Goal: Complete application form

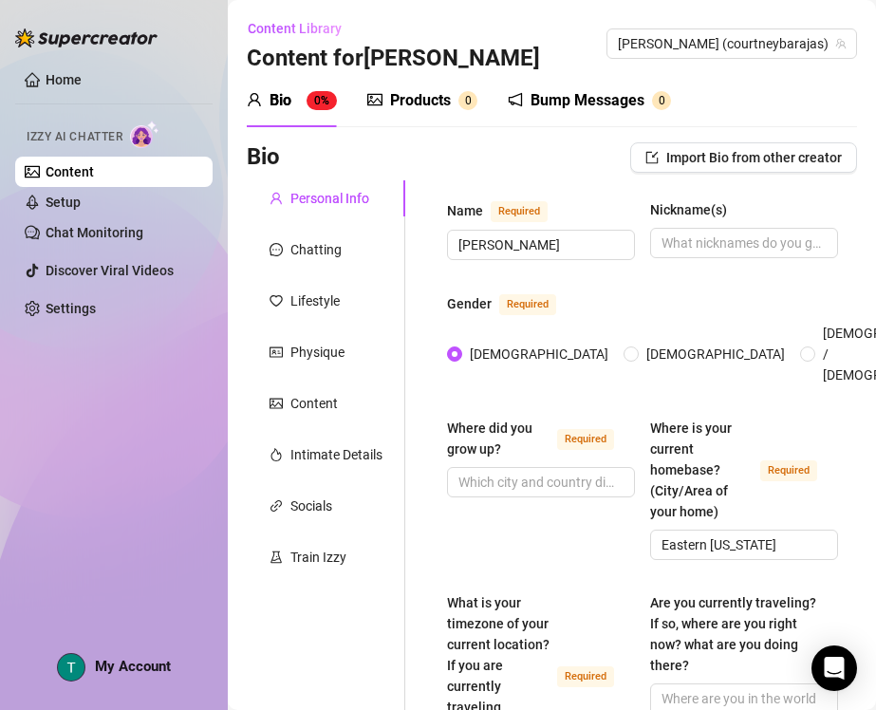
drag, startPoint x: 0, startPoint y: 0, endPoint x: 539, endPoint y: 62, distance: 542.4
click at [560, 142] on div "Bio Import Bio from other creator" at bounding box center [552, 157] width 610 height 30
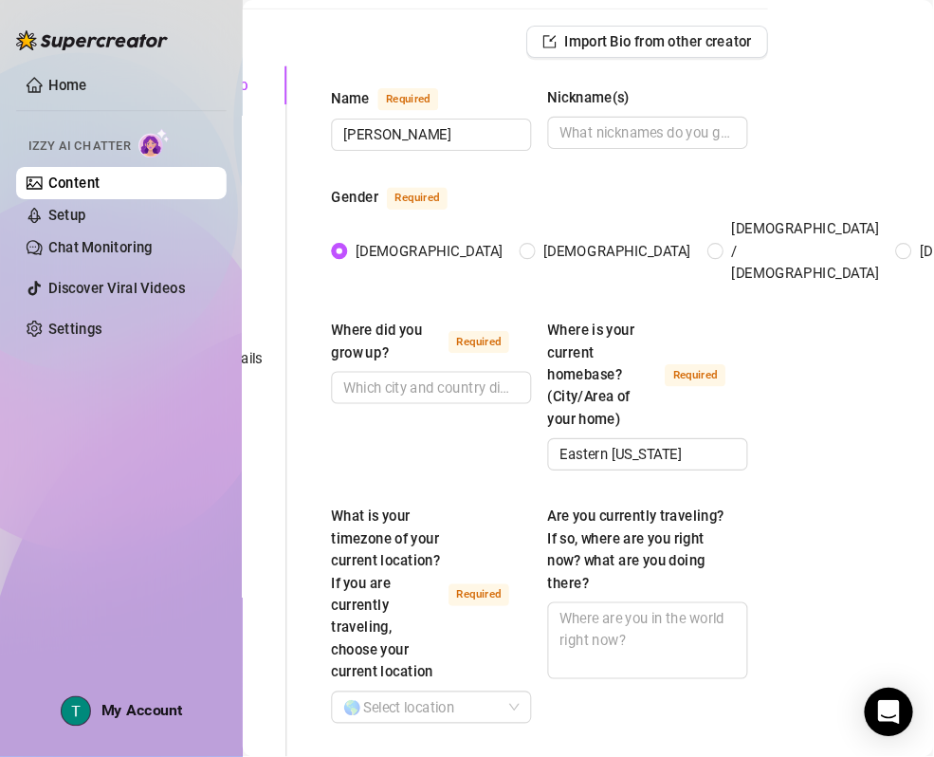
scroll to position [119, 137]
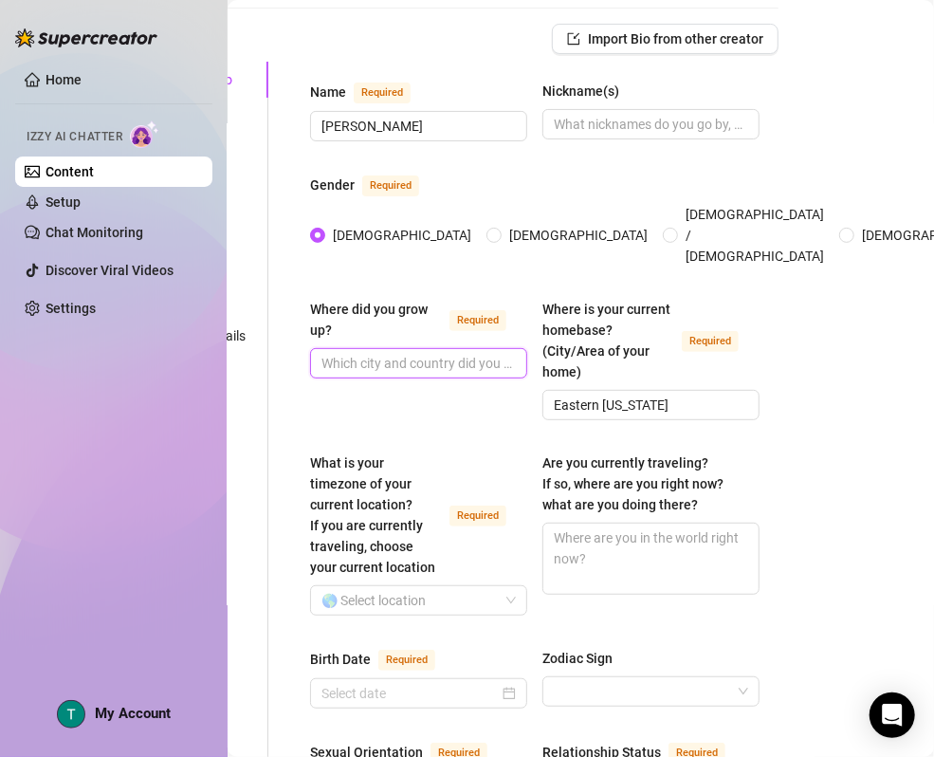
click at [392, 353] on input "Where did you grow up? Required" at bounding box center [417, 363] width 191 height 21
click at [415, 353] on input "Where did you grow up? Required" at bounding box center [417, 363] width 191 height 21
paste input "Eastern [US_STATE]"
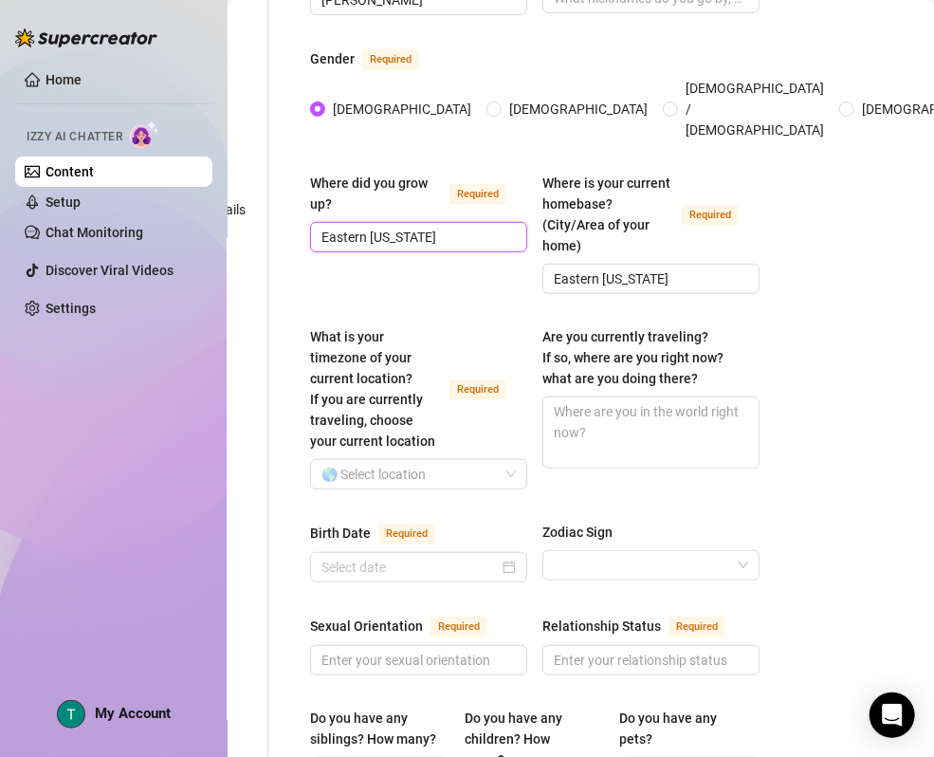
type input "Eastern [US_STATE]"
click at [376, 475] on input "What is your timezone of your current location? If you are currently traveling,…" at bounding box center [410, 474] width 177 height 28
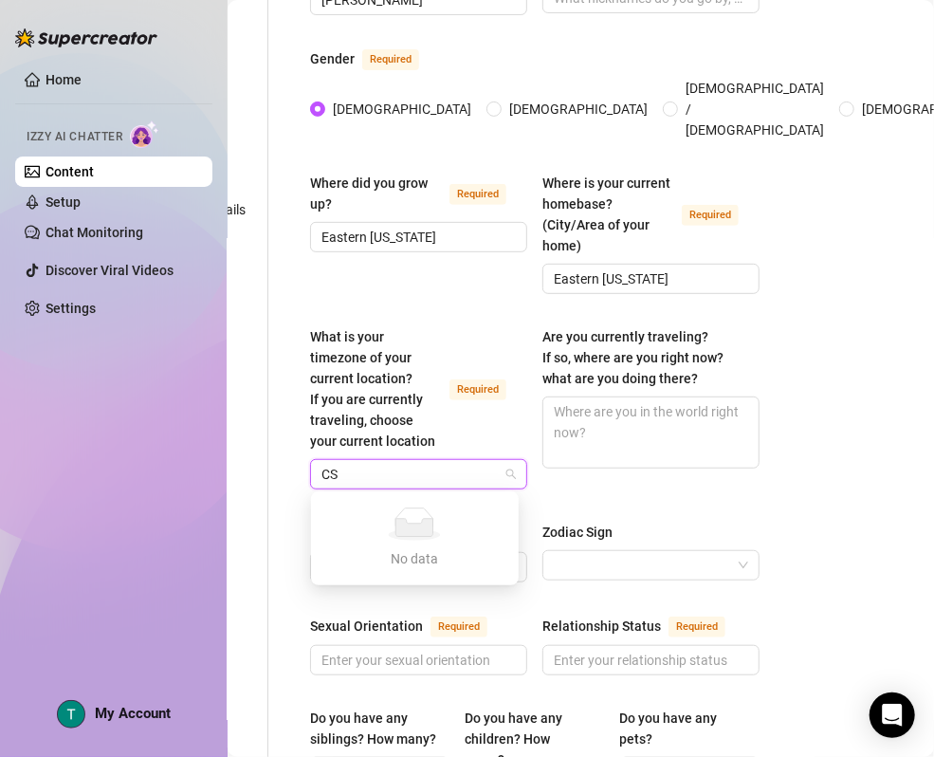
type input "CST"
drag, startPoint x: 467, startPoint y: 474, endPoint x: 292, endPoint y: 482, distance: 174.7
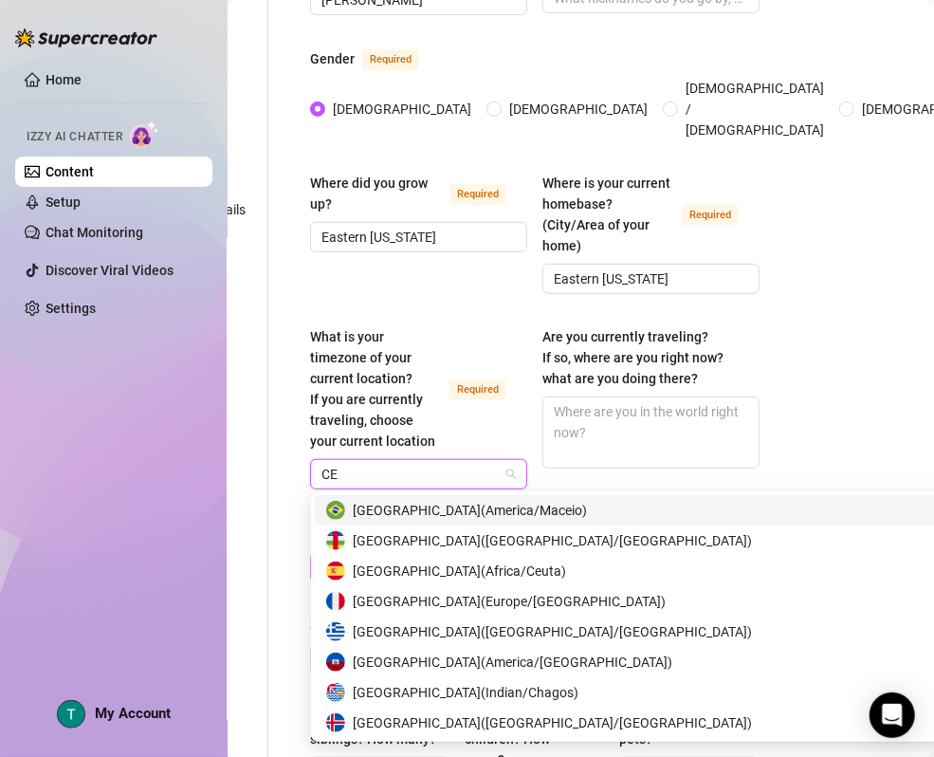
type input "C"
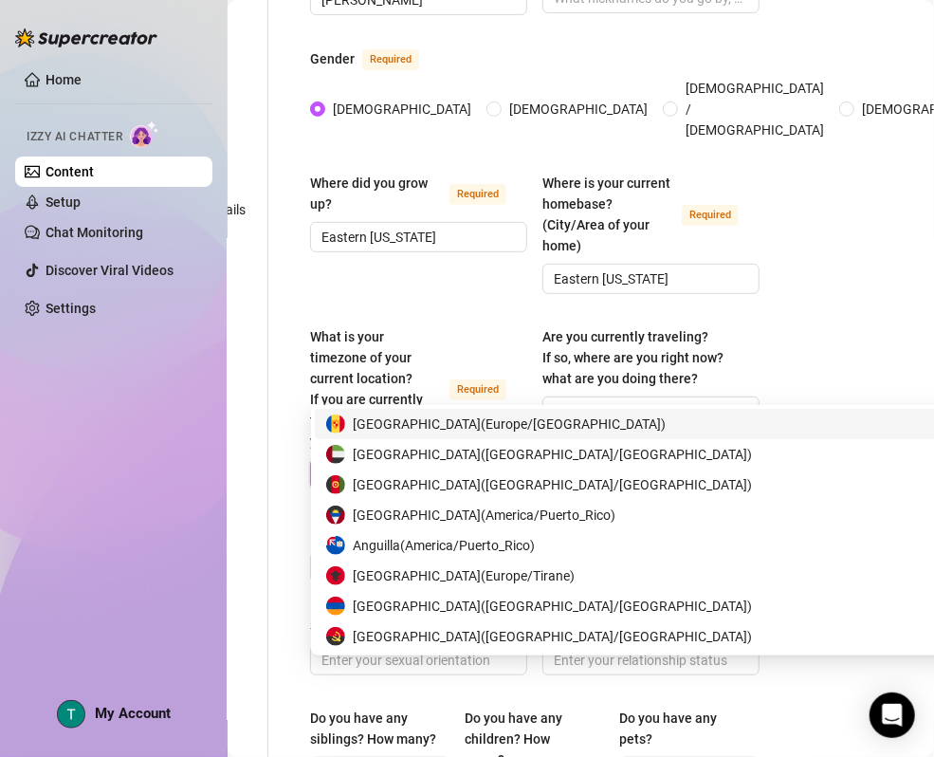
scroll to position [372, 137]
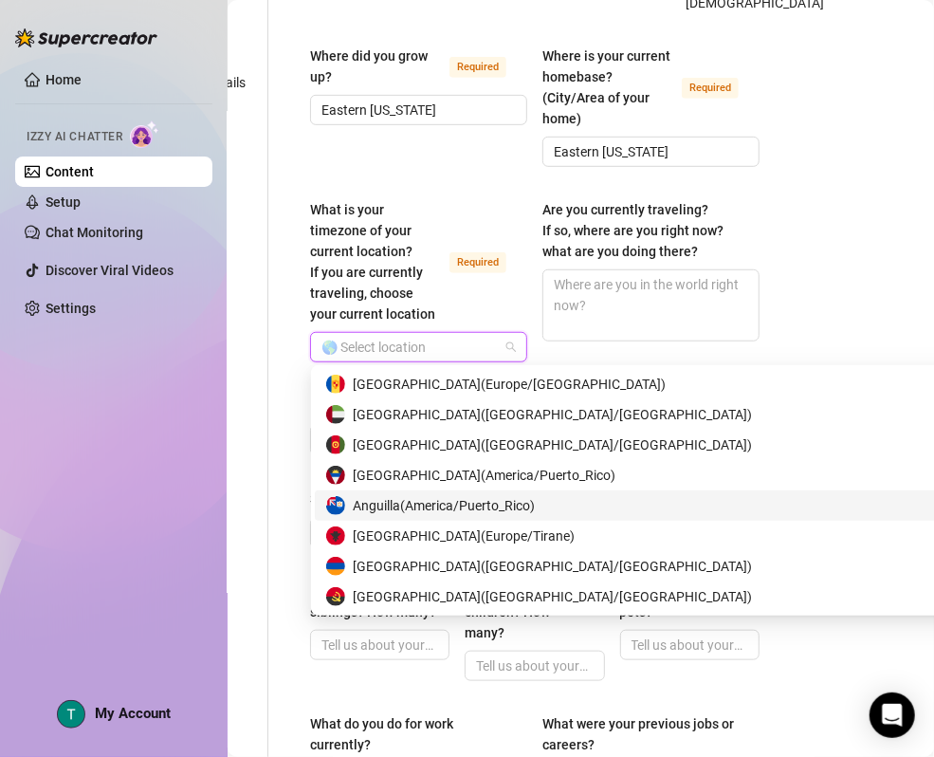
click at [259, 442] on div "Personal Info Chatting Lifestyle Physique Content Intimate Details Socials Trai…" at bounding box center [189, 697] width 158 height 1778
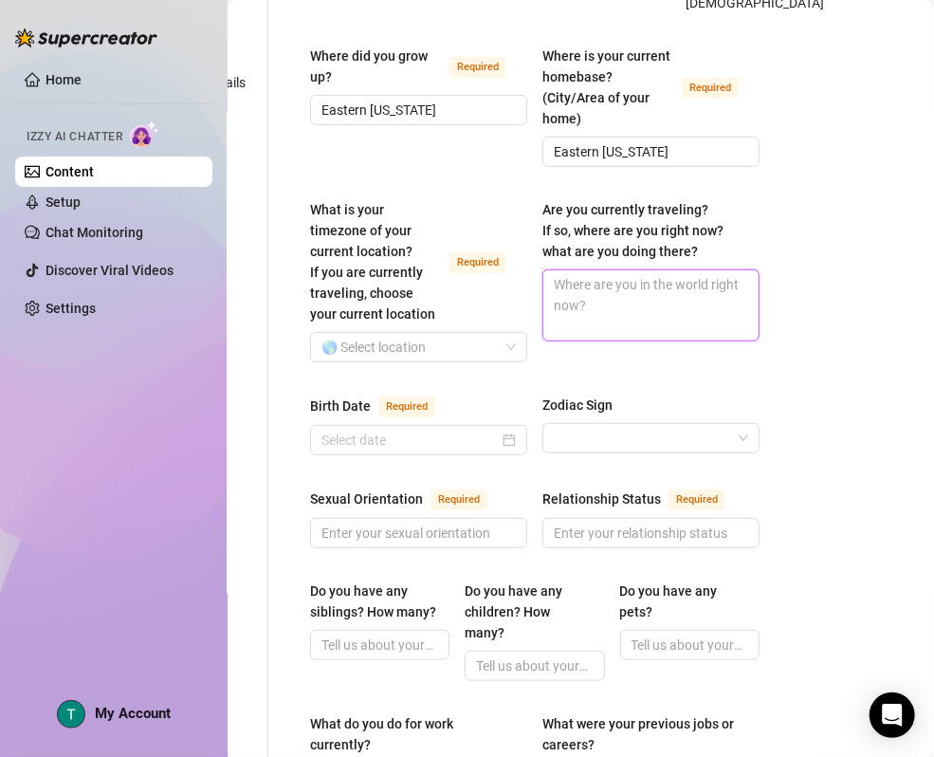
click at [600, 304] on textarea "Are you currently traveling? If so, where are you right now? what are you doing…" at bounding box center [651, 305] width 215 height 70
type textarea "n"
type textarea "nO"
type textarea "n"
type textarea "N"
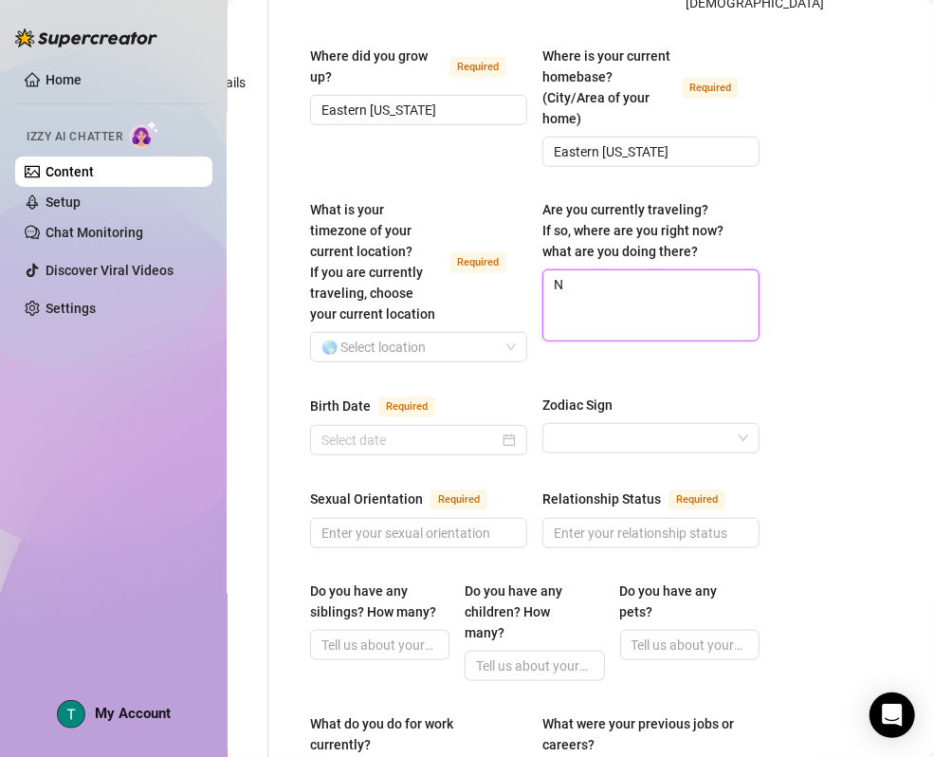
type textarea "No"
click at [440, 441] on input "Birth Date Required" at bounding box center [410, 440] width 177 height 21
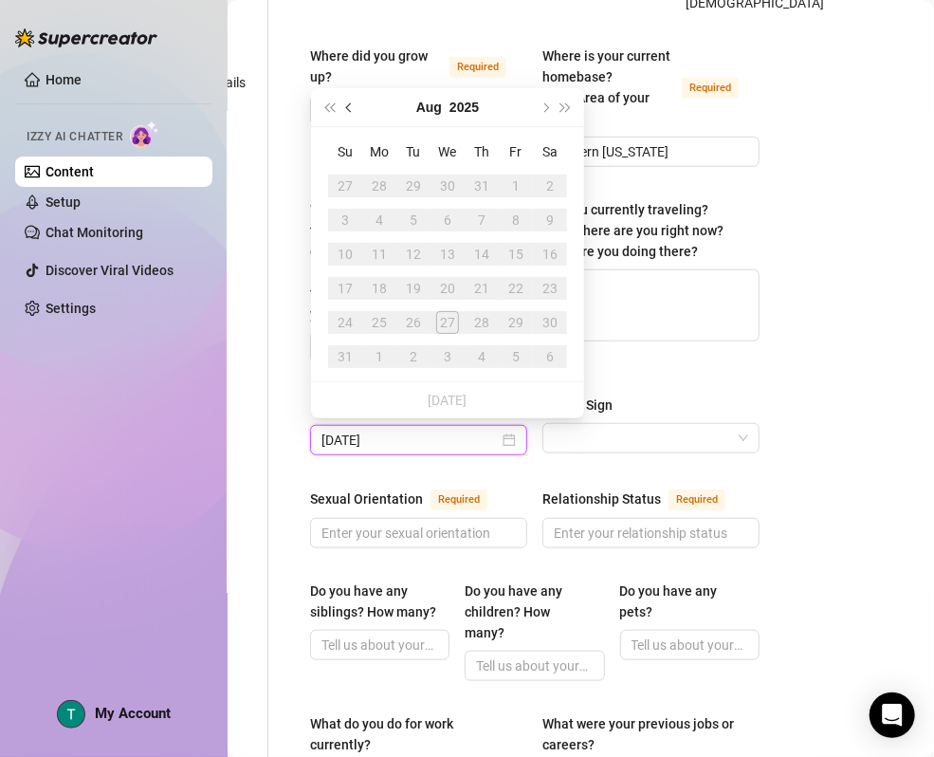
type input "[DATE]"
click at [354, 112] on button "Previous month (PageUp)" at bounding box center [350, 107] width 21 height 38
click at [359, 108] on button "Previous month (PageUp)" at bounding box center [350, 107] width 21 height 38
click at [444, 221] on div "11" at bounding box center [447, 220] width 23 height 23
drag, startPoint x: 714, startPoint y: 374, endPoint x: 727, endPoint y: 399, distance: 28.4
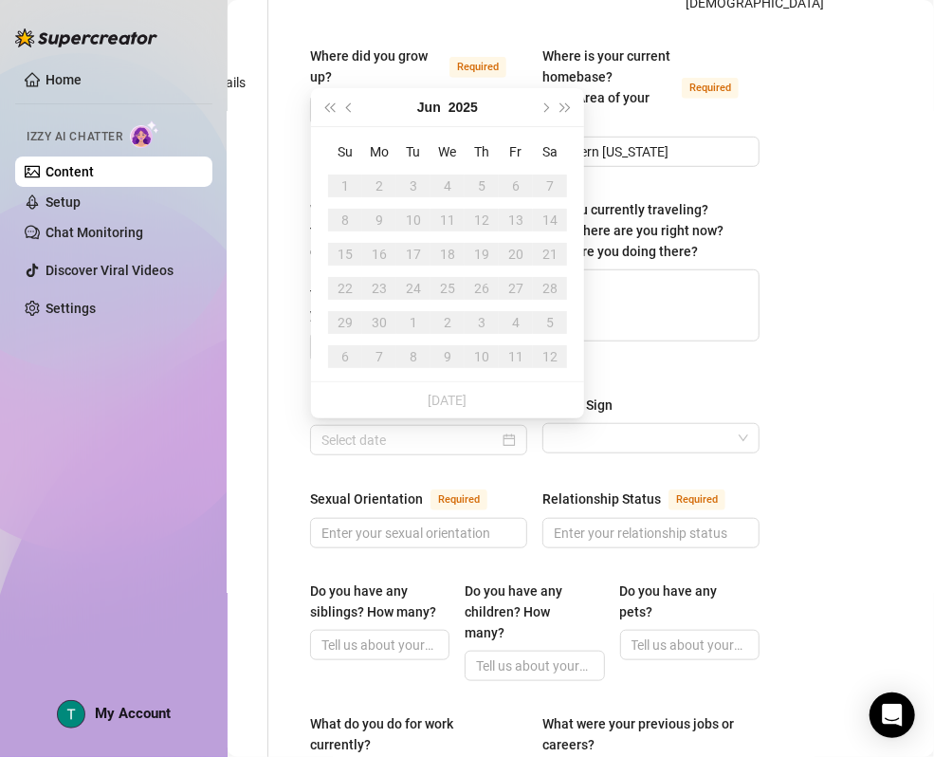
click at [715, 376] on div "What is your timezone of your current location? If you are currently traveling,…" at bounding box center [535, 289] width 450 height 180
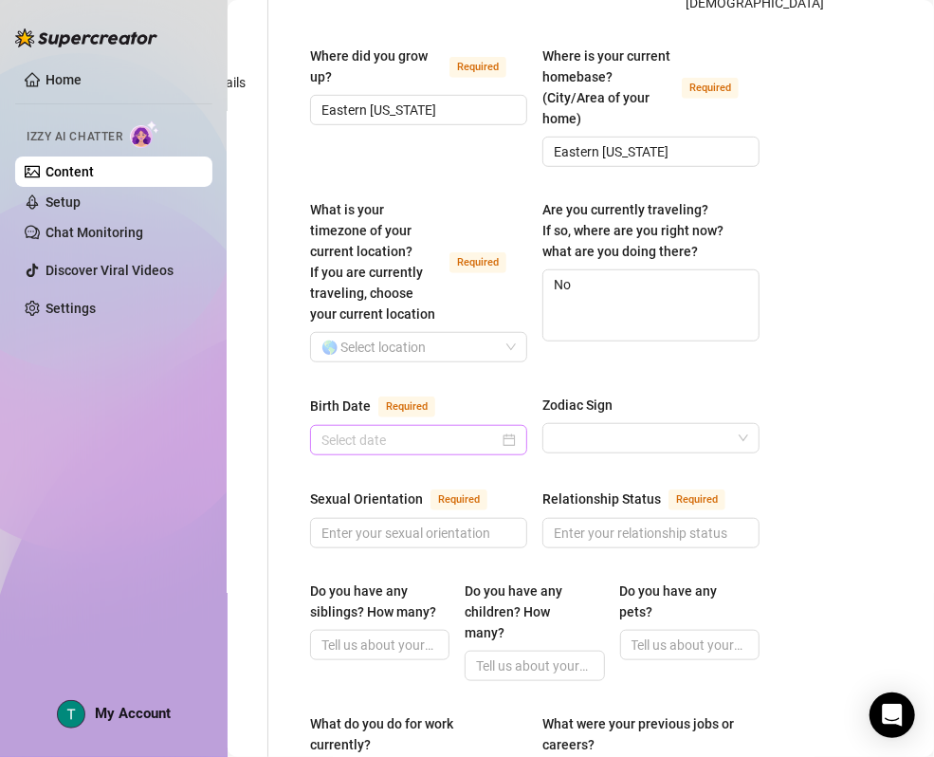
click at [509, 448] on div at bounding box center [418, 440] width 217 height 30
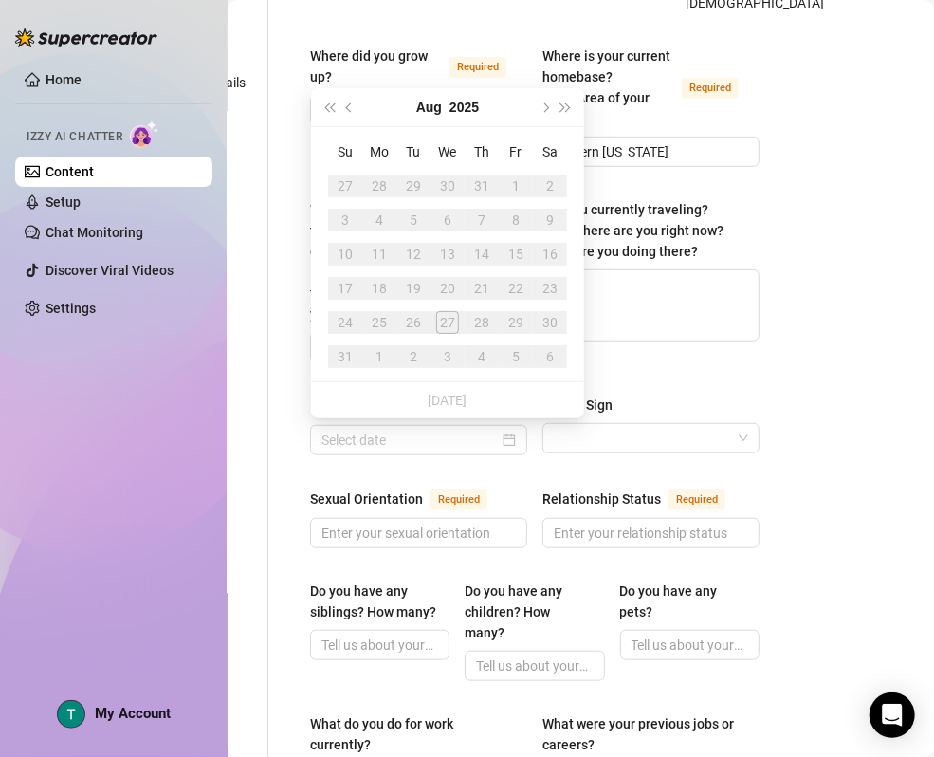
click at [768, 283] on main "Content Library Content for [PERSON_NAME] (courtneybarajas) Bio 0% Products 0 B…" at bounding box center [444, 674] width 707 height 2093
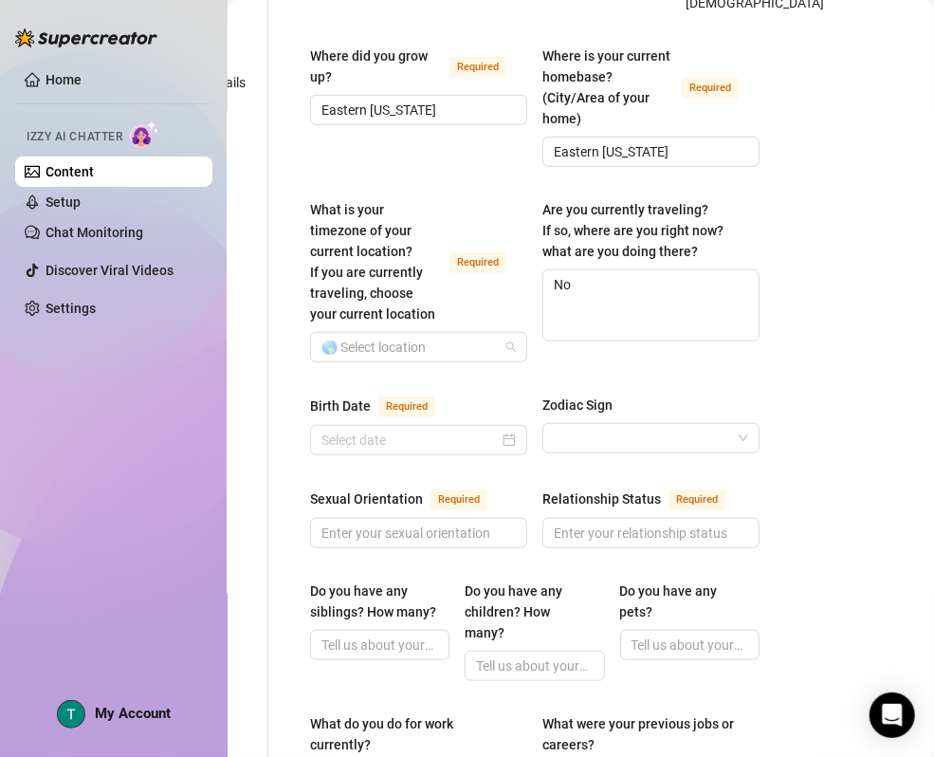
drag, startPoint x: 422, startPoint y: 353, endPoint x: 713, endPoint y: 368, distance: 291.7
click at [422, 353] on input "What is your timezone of your current location? If you are currently traveling,…" at bounding box center [410, 347] width 177 height 28
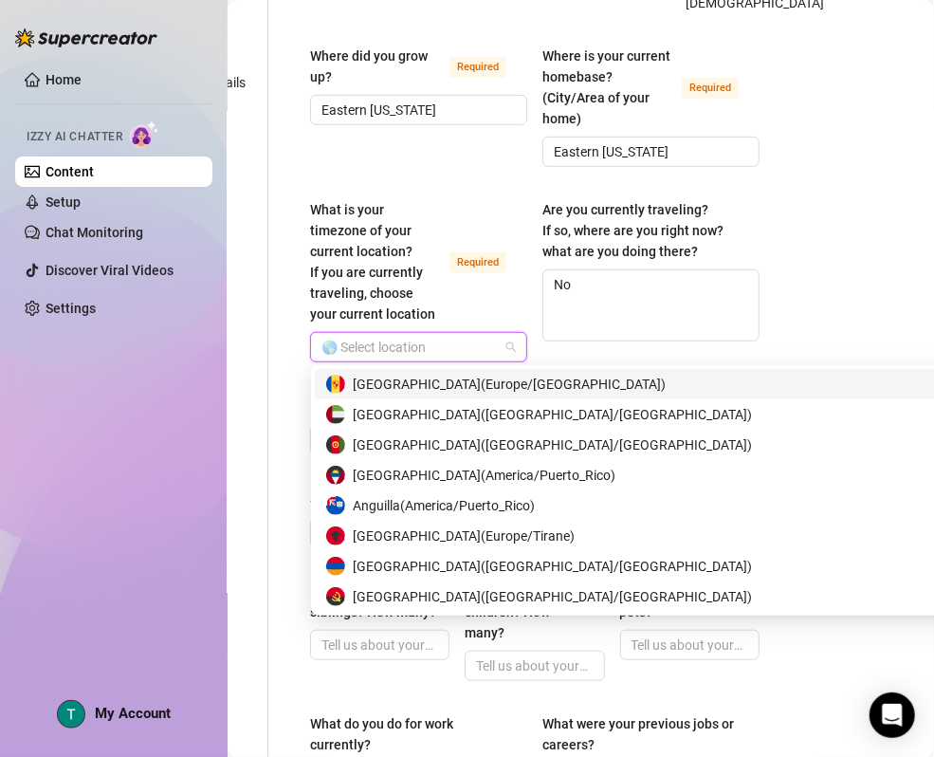
click at [805, 361] on div "Content Library Content for [PERSON_NAME] (courtneybarajas) Bio 0% Products 0 B…" at bounding box center [581, 378] width 707 height 757
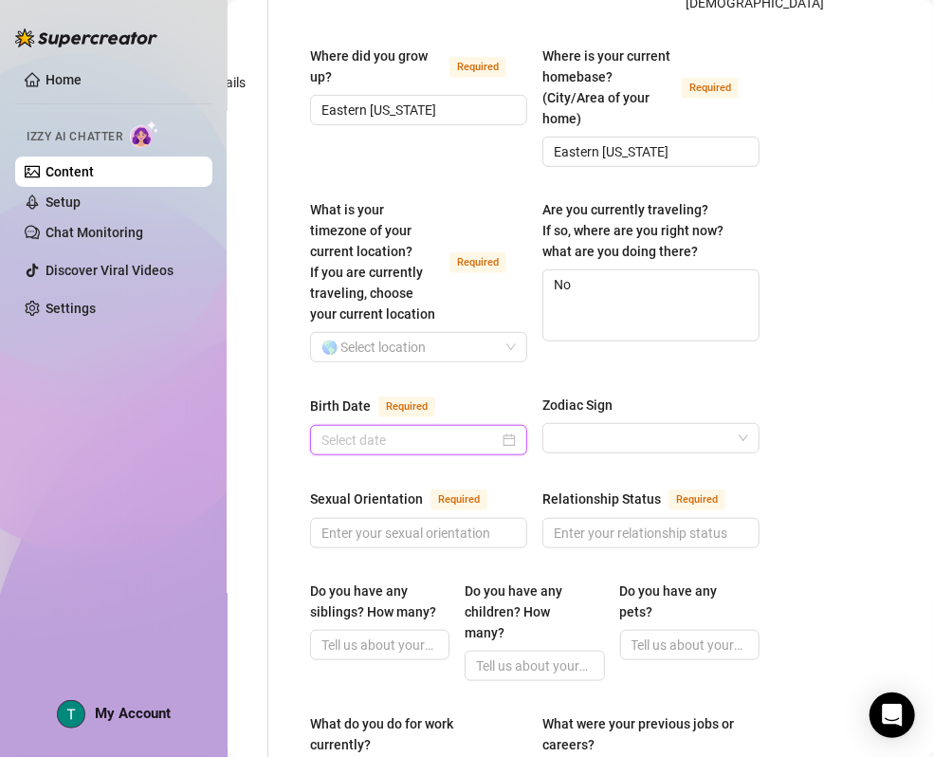
click at [415, 448] on input "Birth Date Required" at bounding box center [410, 440] width 177 height 21
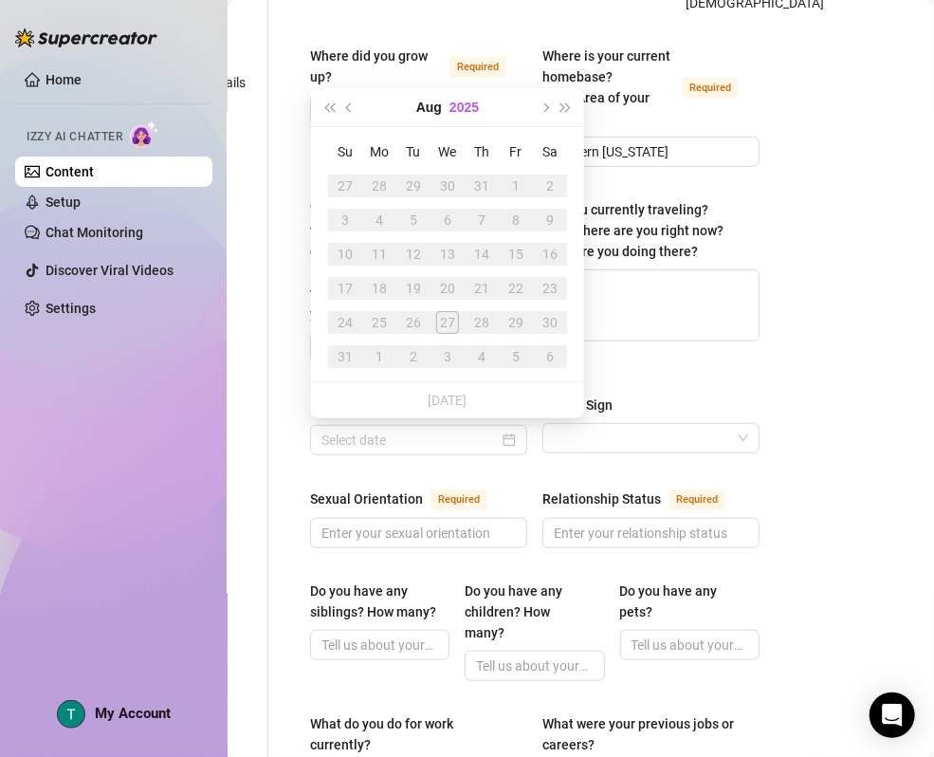
click at [463, 110] on button "2025" at bounding box center [464, 107] width 29 height 38
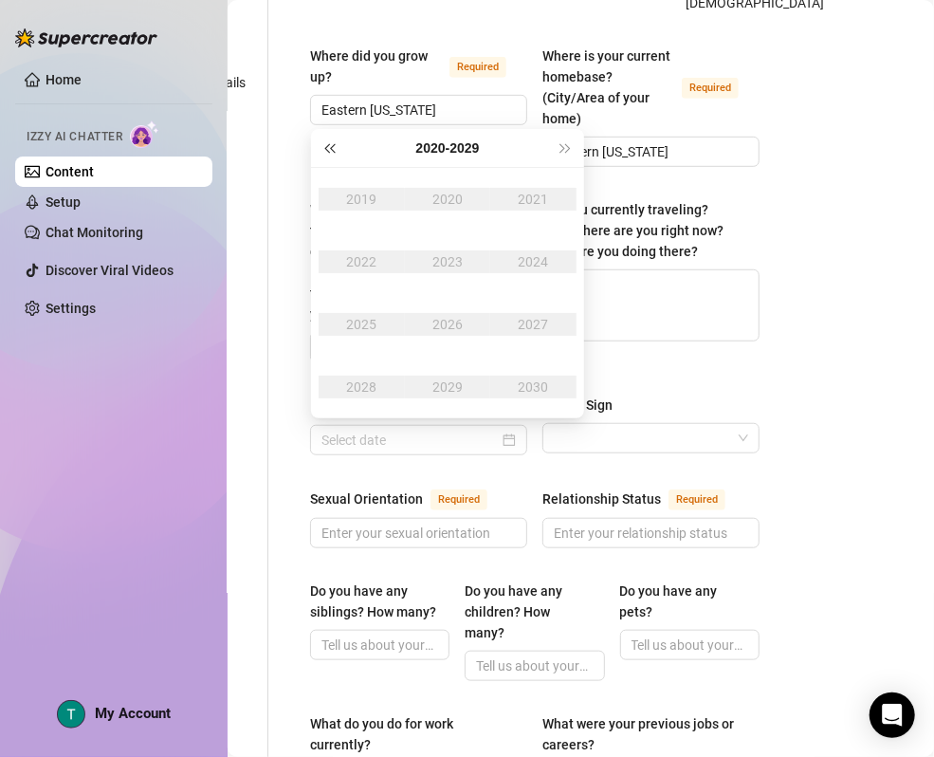
click at [334, 150] on span "Last year (Control + left)" at bounding box center [328, 147] width 9 height 9
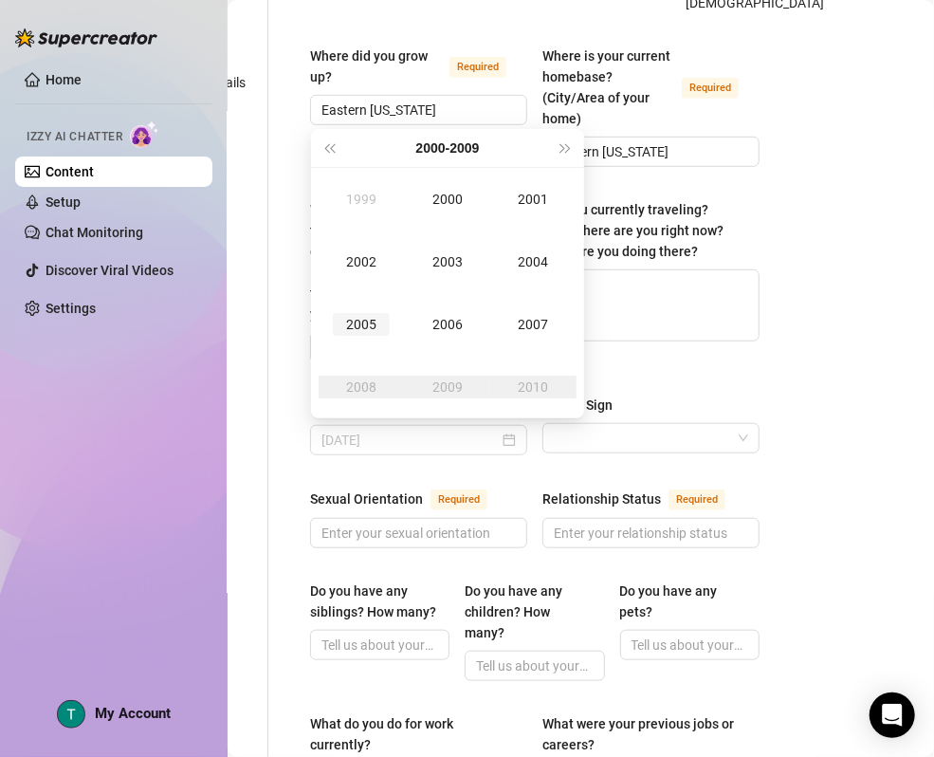
click at [365, 326] on div "2005" at bounding box center [361, 324] width 57 height 23
click at [529, 255] on div "Jun" at bounding box center [534, 261] width 57 height 23
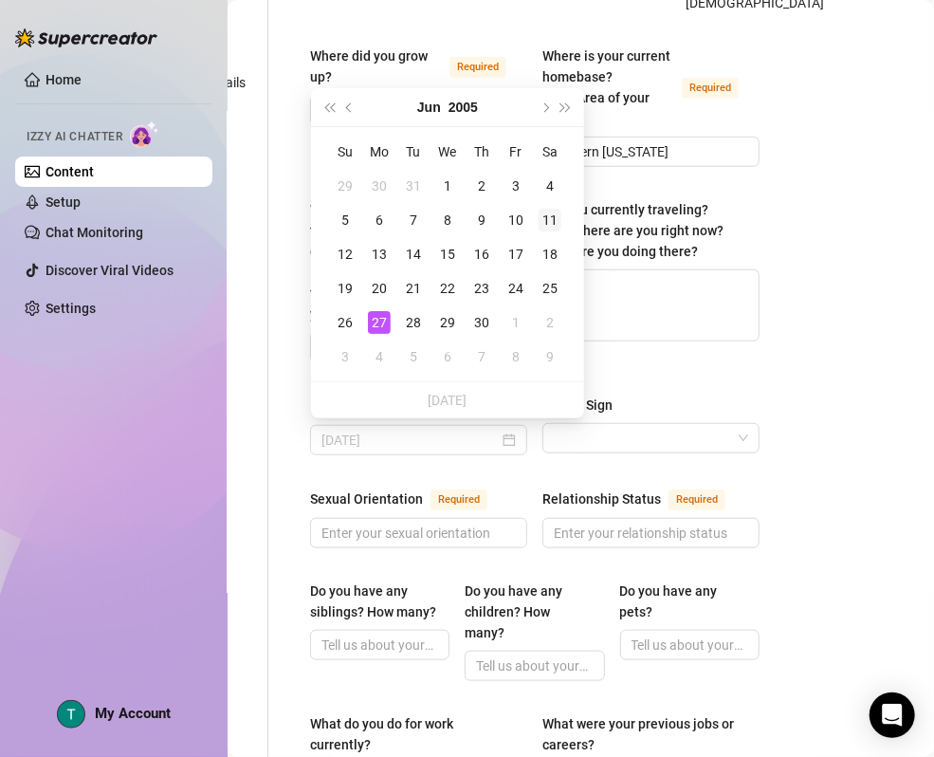
type input "[DATE]"
drag, startPoint x: 546, startPoint y: 225, endPoint x: 551, endPoint y: 259, distance: 34.5
click at [547, 224] on div "11" at bounding box center [550, 220] width 23 height 23
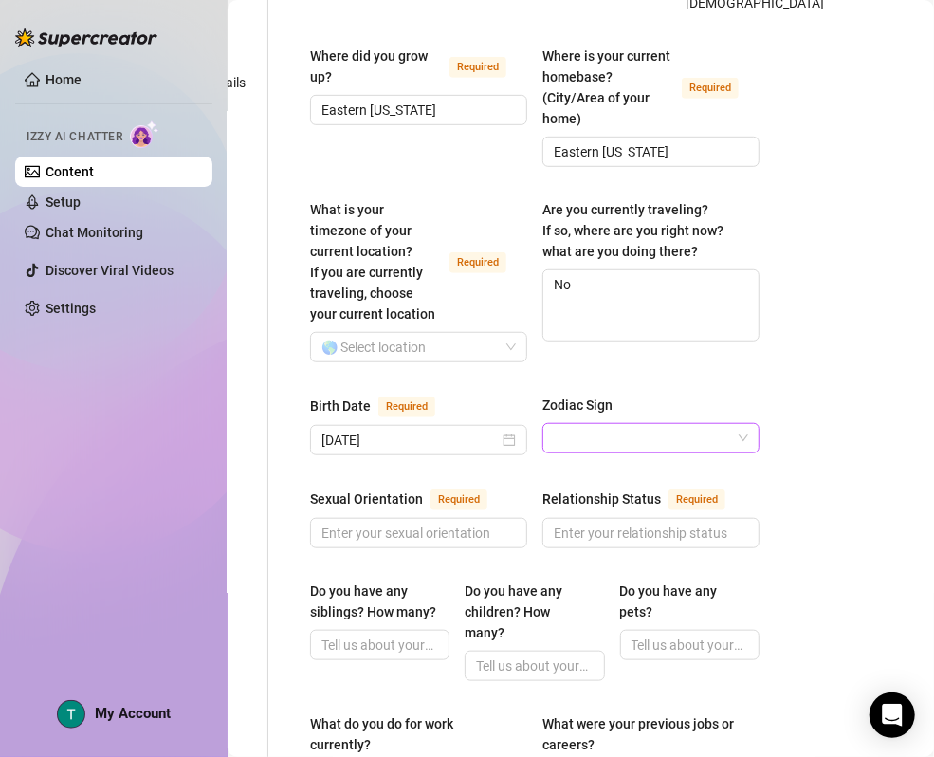
click at [631, 442] on input "Zodiac Sign" at bounding box center [642, 438] width 177 height 28
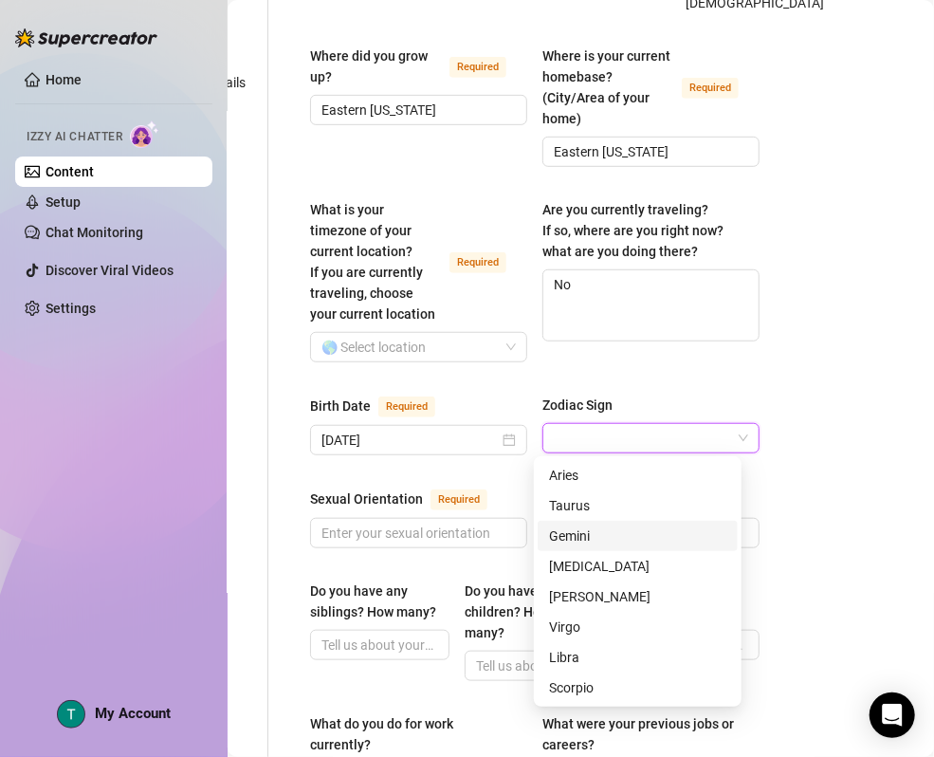
click at [611, 529] on div "Gemini" at bounding box center [637, 536] width 177 height 21
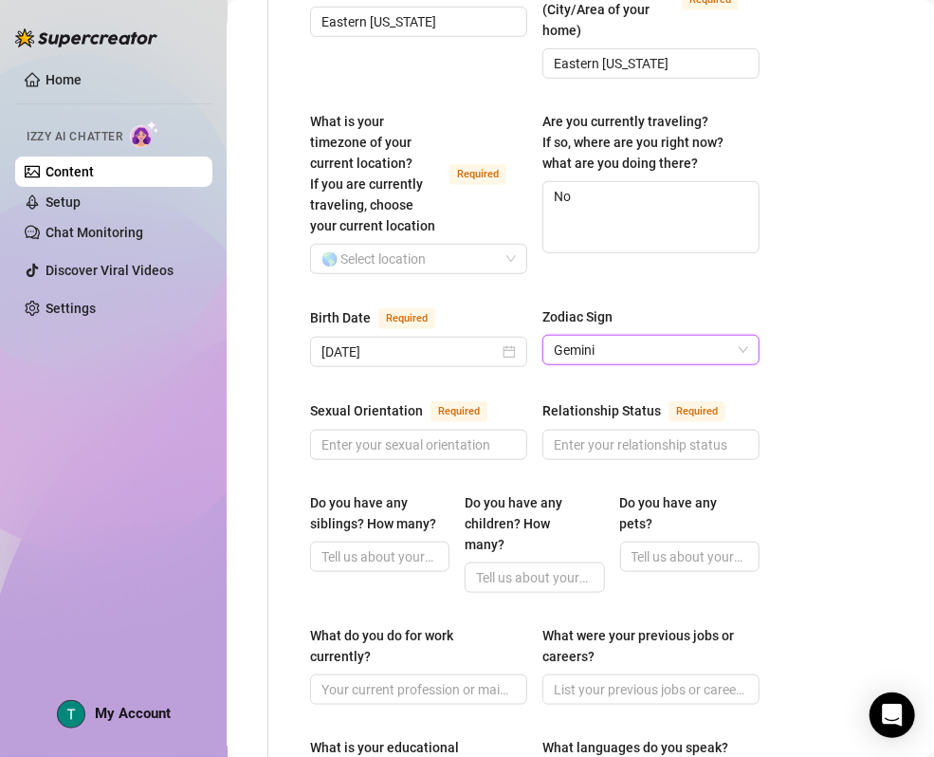
scroll to position [498, 137]
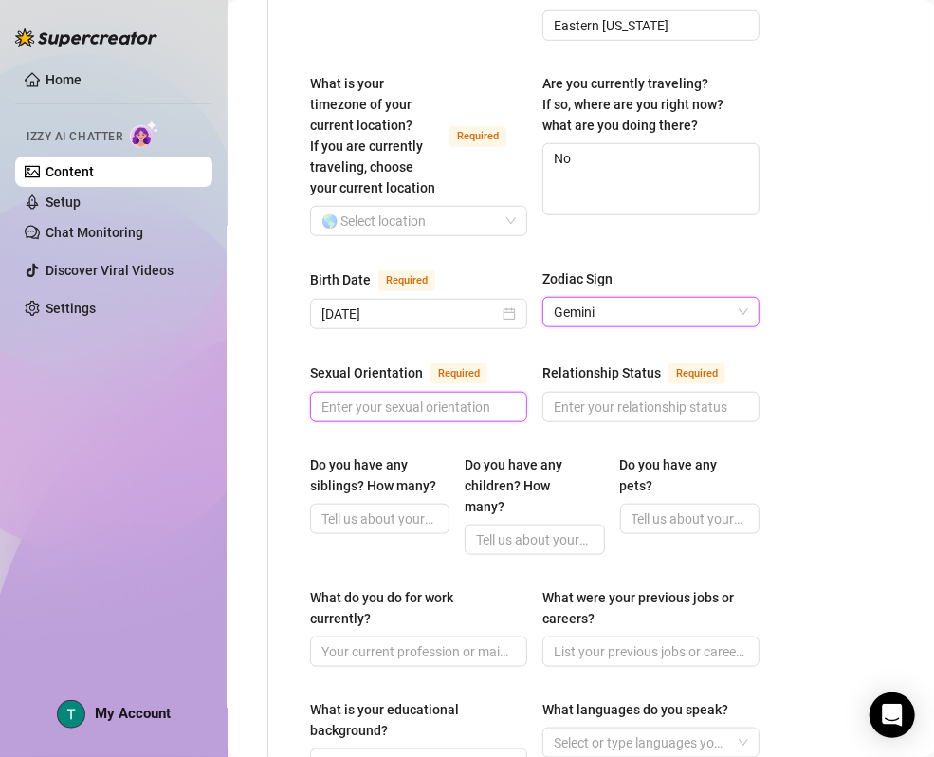
click at [357, 397] on input "Sexual Orientation Required" at bounding box center [417, 407] width 191 height 21
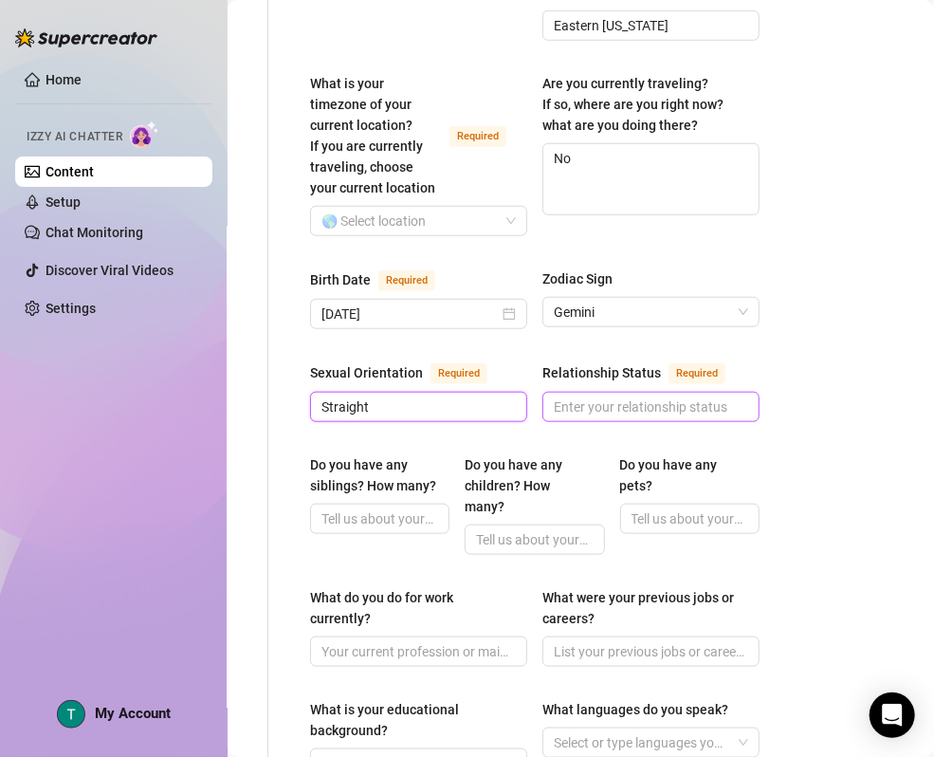
type input "Straight"
click at [594, 408] on input "Relationship Status Required" at bounding box center [649, 407] width 191 height 21
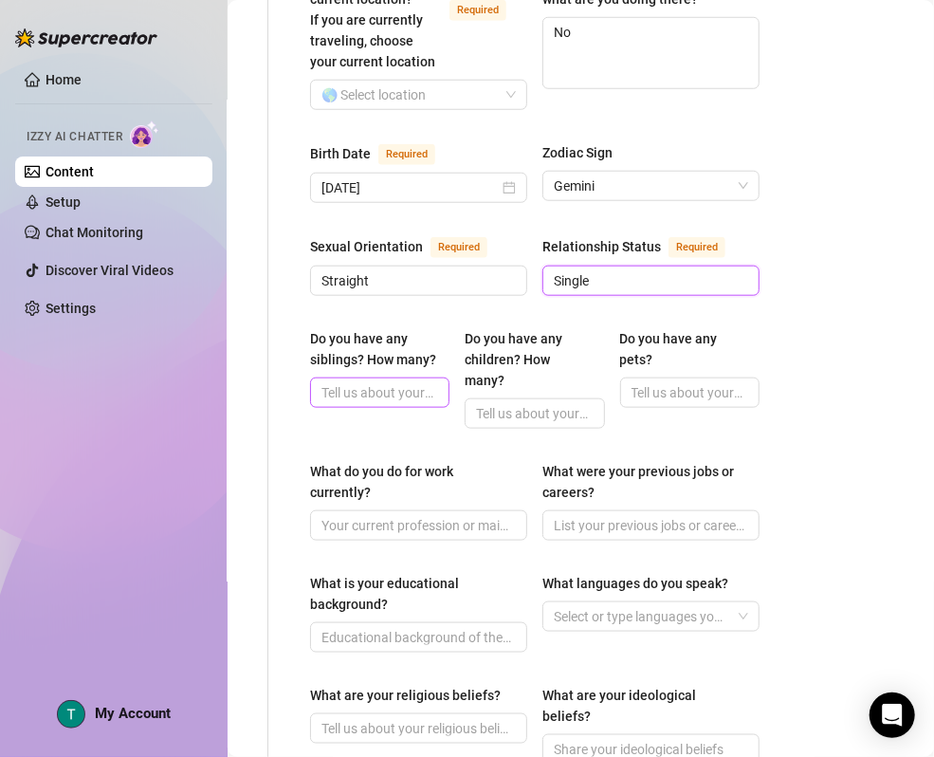
type input "Single"
click at [353, 403] on input "Do you have any siblings? How many?" at bounding box center [378, 392] width 113 height 21
type input "Not shared"
type input "None"
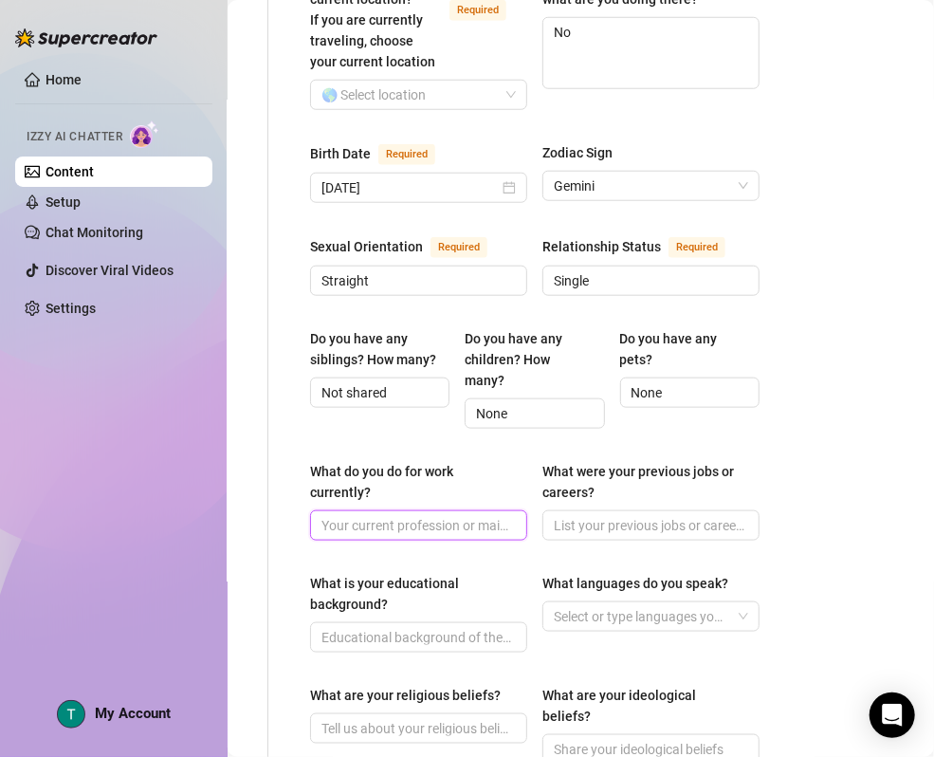
click at [378, 529] on input "What do you do for work currently?" at bounding box center [417, 525] width 191 height 21
click at [416, 525] on input "What do you do for work currently?" at bounding box center [417, 525] width 191 height 21
paste input "Student & OF creator"
type input "Student & OF creator"
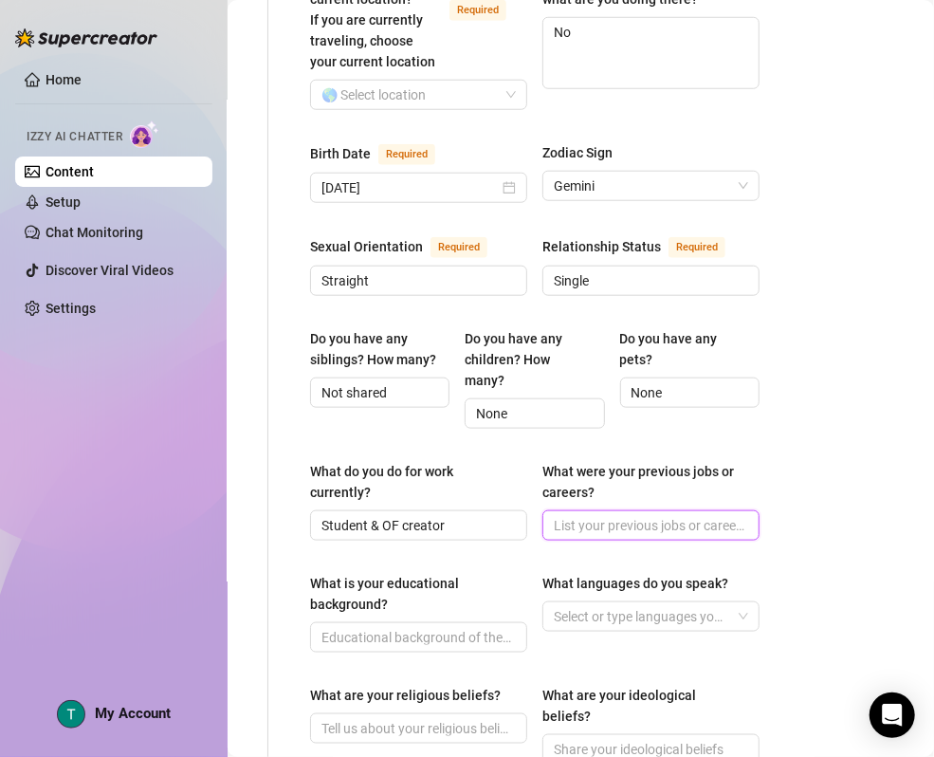
click at [685, 527] on input "What were your previous jobs or careers?" at bounding box center [649, 525] width 191 height 21
paste input "Likely local/student jobs (e.g., dance coach)"
type input "Likely local/student jobs (e.g., dance coach)"
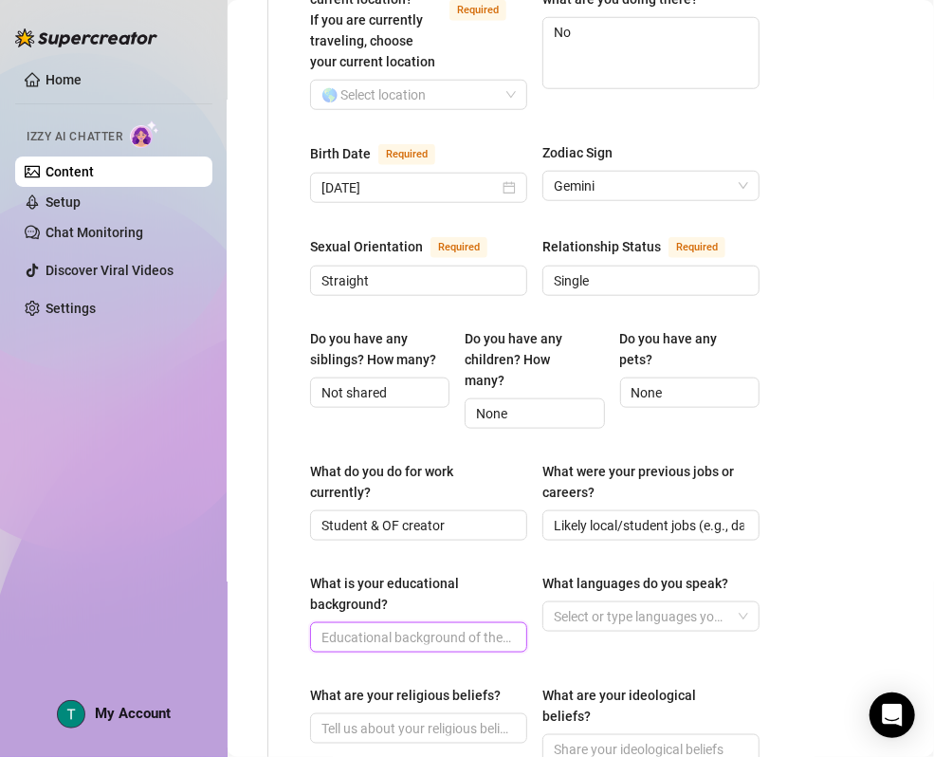
click at [450, 643] on input "What is your educational background?" at bounding box center [417, 637] width 191 height 21
click at [416, 627] on input "What is your educational background?" at bounding box center [417, 637] width 191 height 21
paste input "Health Services Administration, interested in real estate"
click at [593, 609] on div at bounding box center [641, 616] width 190 height 27
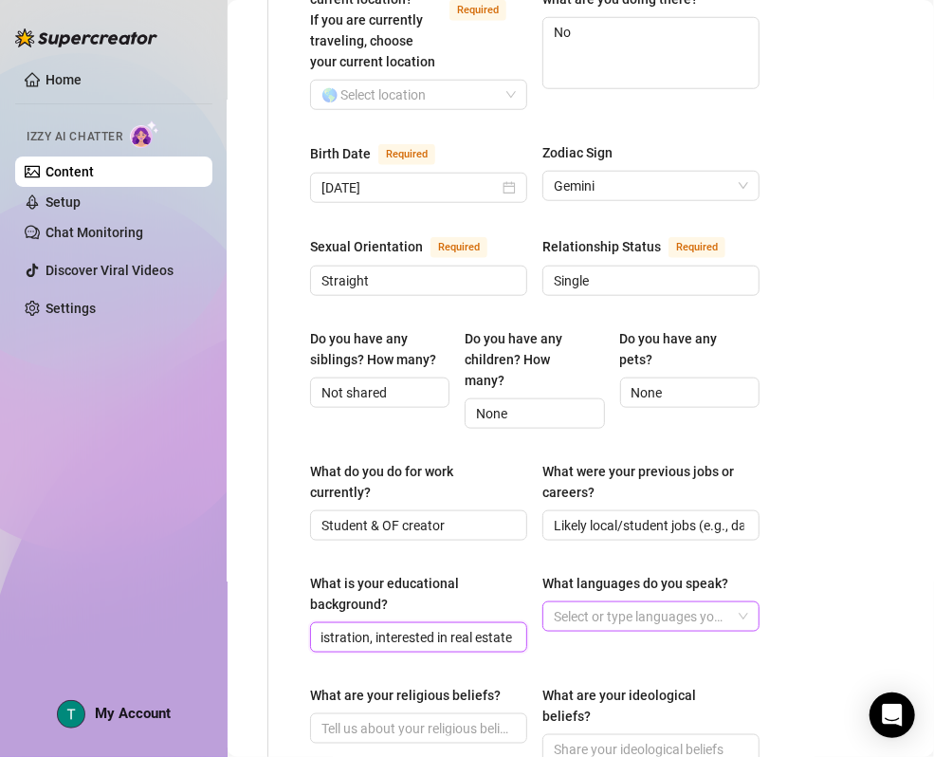
type input "Health Services Administration, interested in real estate"
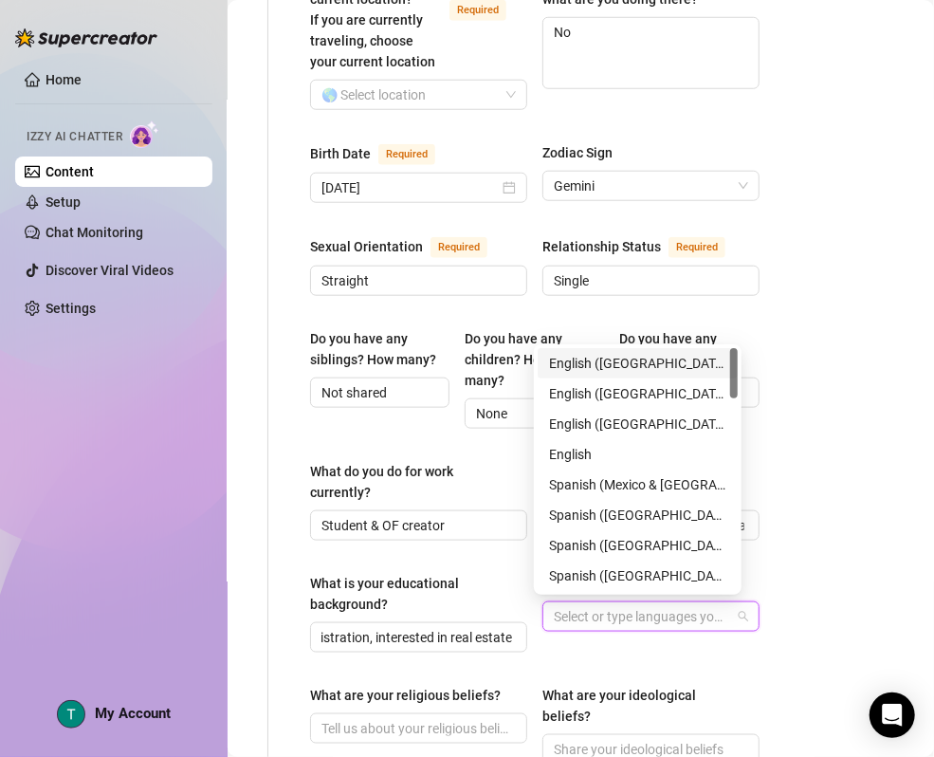
scroll to position [0, 0]
click at [626, 362] on div "English ([GEOGRAPHIC_DATA])" at bounding box center [637, 363] width 177 height 21
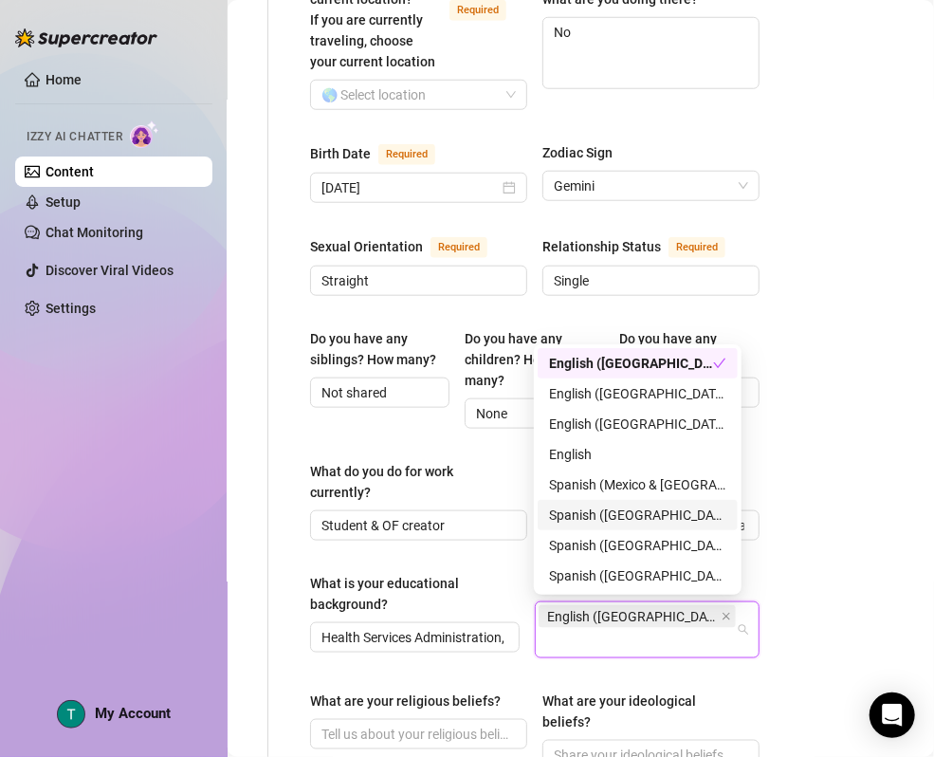
click at [661, 524] on div "Spanish ([GEOGRAPHIC_DATA])" at bounding box center [637, 515] width 177 height 21
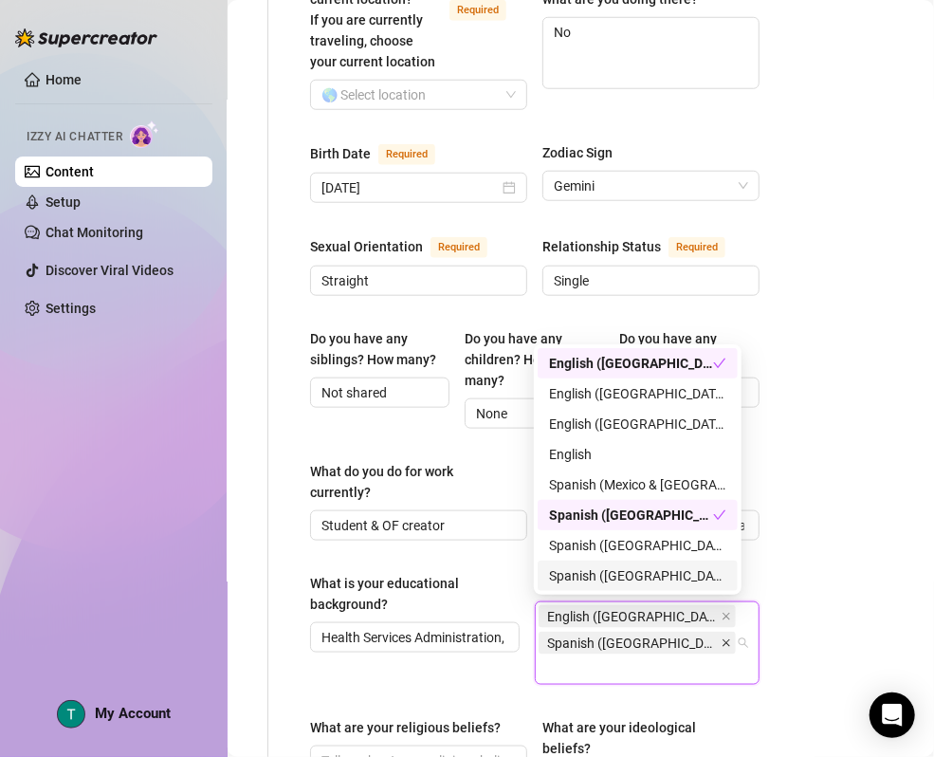
click at [722, 643] on icon "close" at bounding box center [726, 642] width 9 height 9
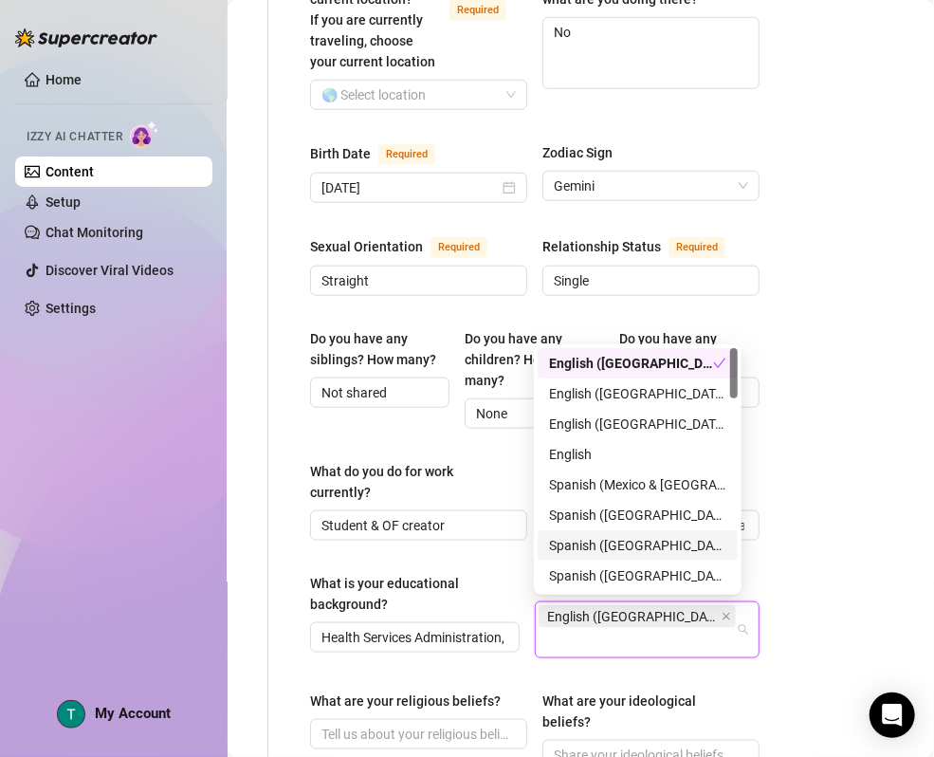
click at [634, 545] on div "Spanish ([GEOGRAPHIC_DATA])" at bounding box center [637, 545] width 177 height 21
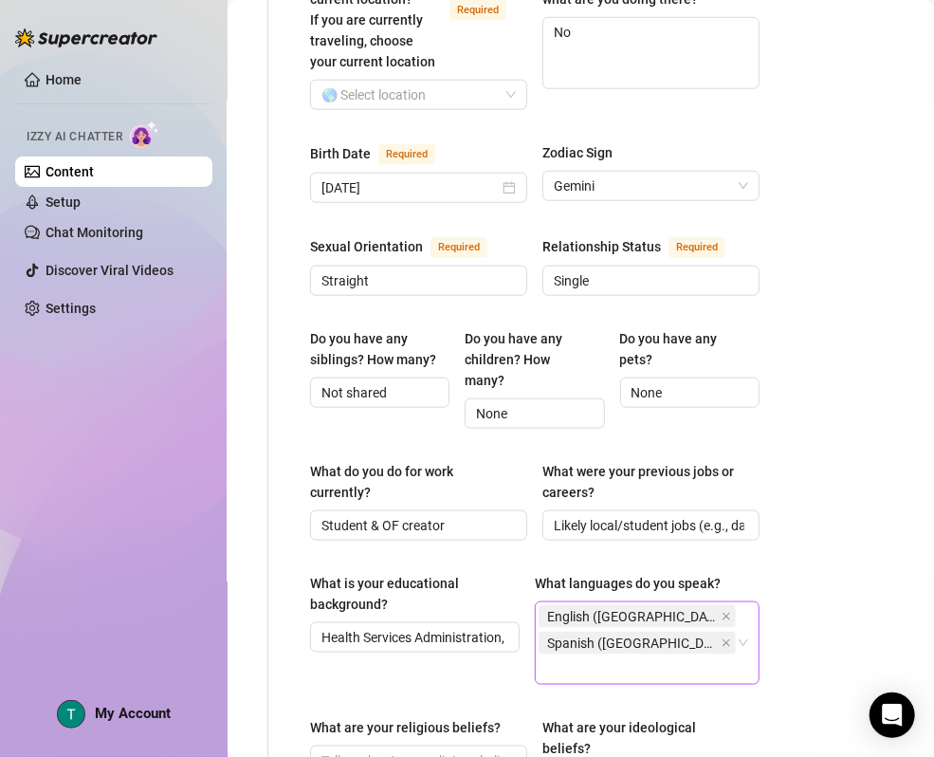
click at [763, 638] on main "Content Library Content for [PERSON_NAME] (courtneybarajas) Bio 0% Products 0 B…" at bounding box center [444, 438] width 707 height 2125
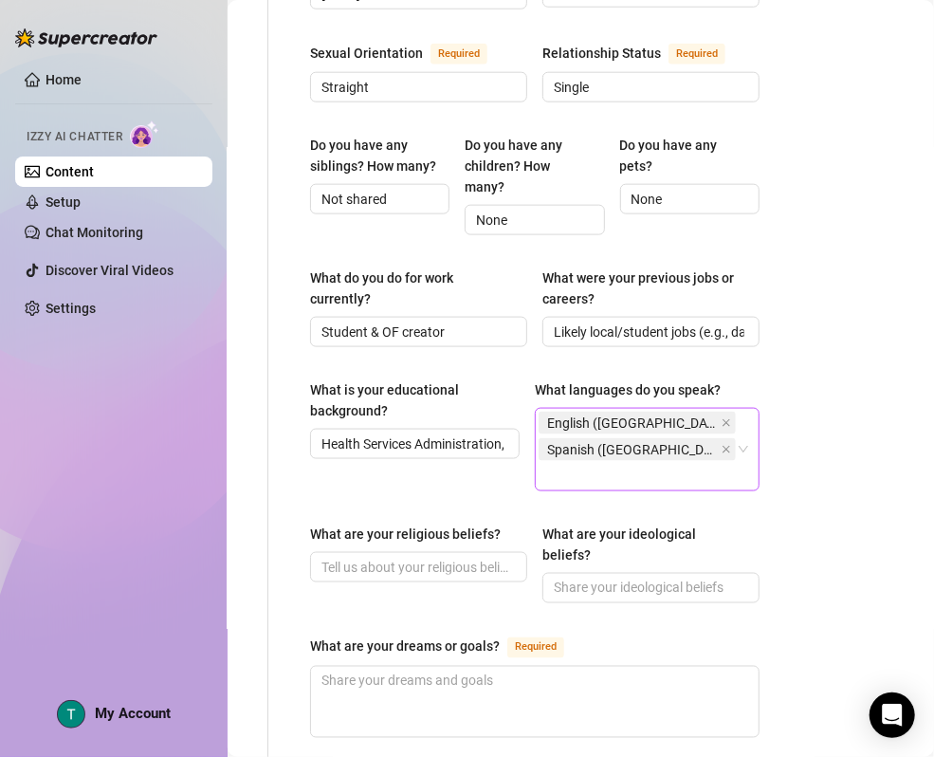
scroll to position [878, 137]
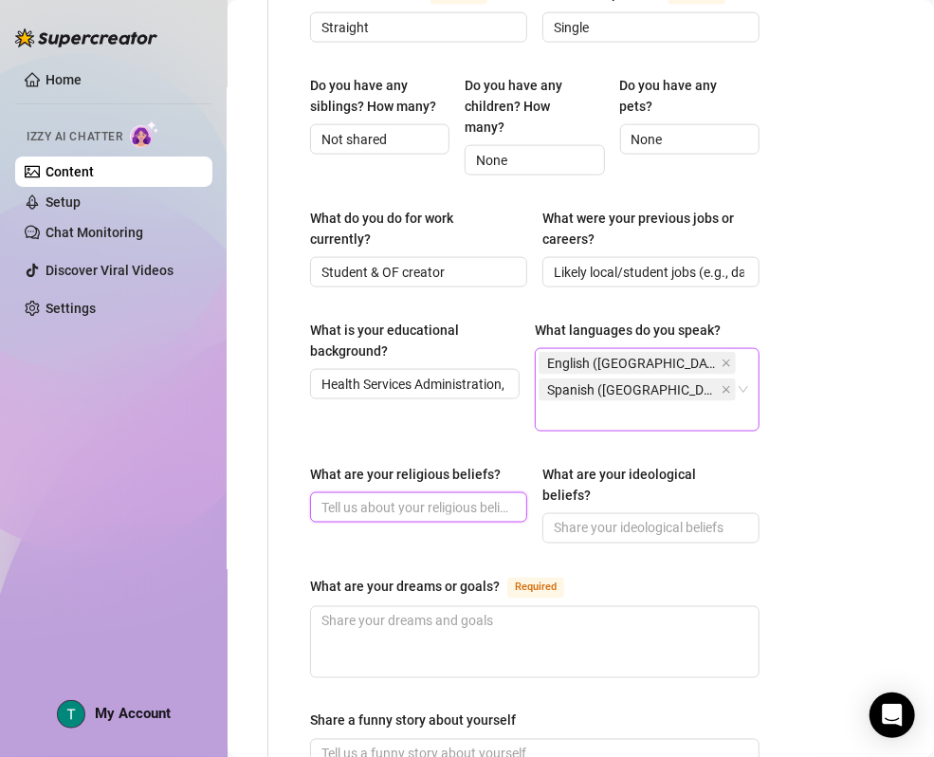
click at [391, 497] on input "What are your religious beliefs?" at bounding box center [417, 507] width 191 height 21
paste input "Not specified (likely spiritual/open-minded)"
type input "Not specified (likely spiritual/open-minded)"
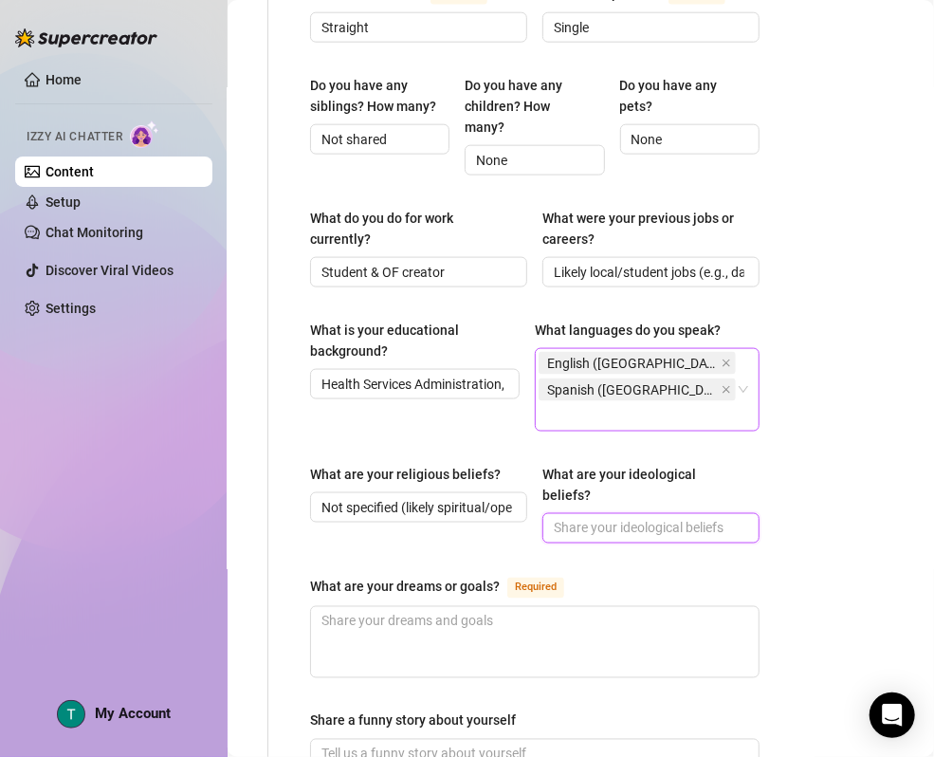
click at [683, 518] on input "What are your ideological beliefs?" at bounding box center [649, 528] width 191 height 21
paste input "alues independence, confidence, and hard work"
type input "alues independence, confidence, and hard work"
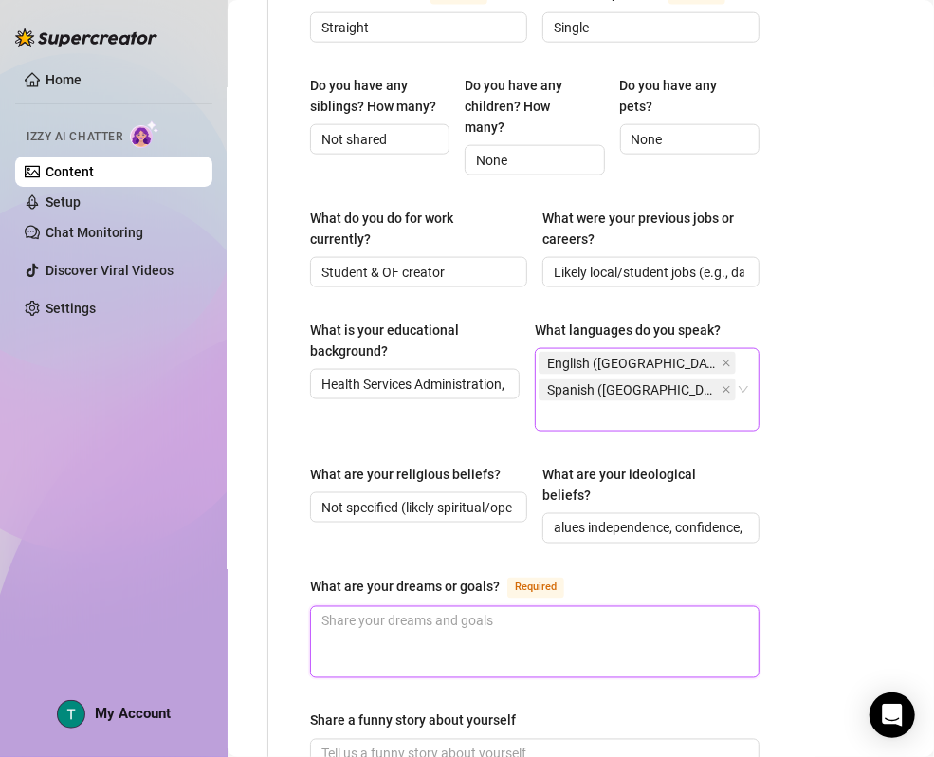
click at [537, 615] on textarea "What are your dreams or goals? Required" at bounding box center [535, 642] width 448 height 70
paste textarea "Graduate, succeed in real estate/health services, travel, live near the ocean"
type textarea "Graduate, succeed in real estate/health services, travel, live near the ocean"
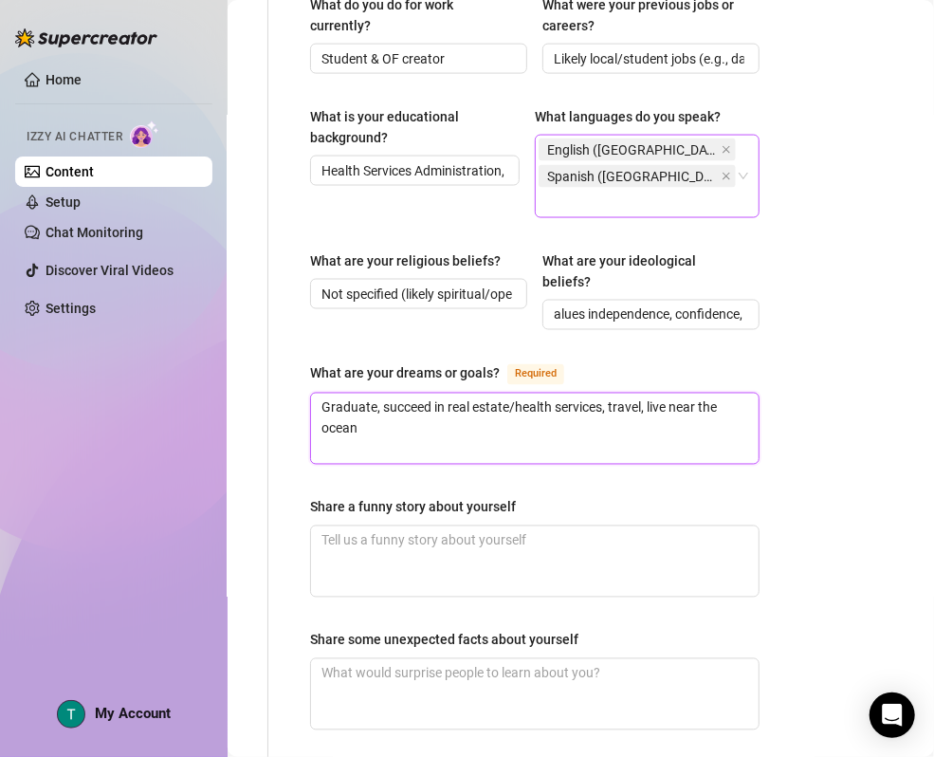
scroll to position [1131, 137]
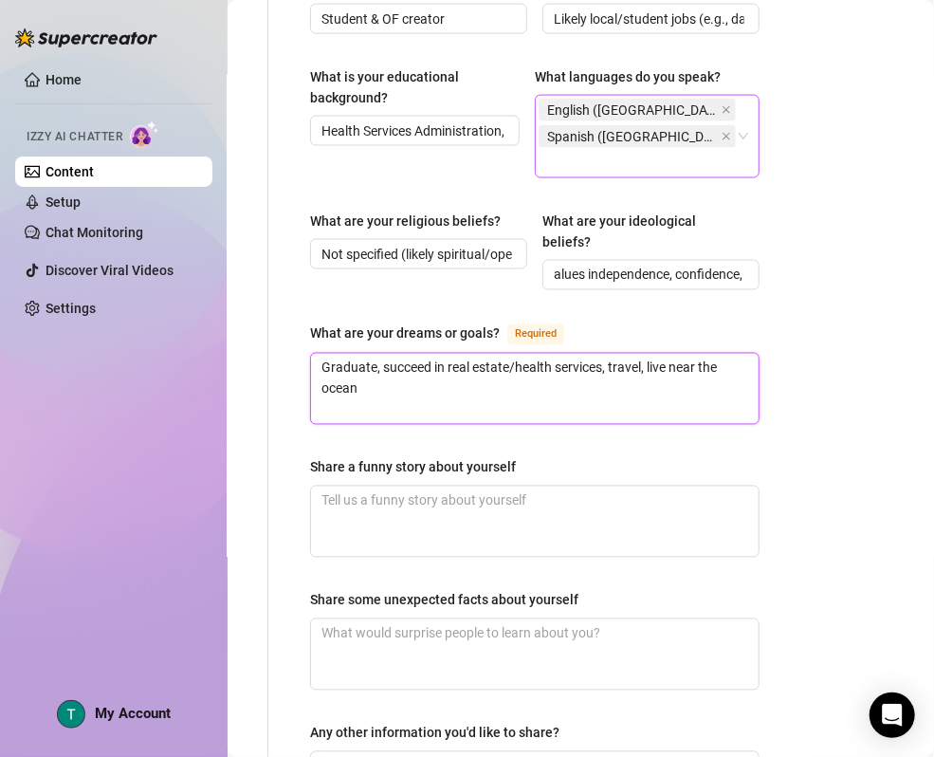
type textarea "Graduate, succeed in real estate/health services, travel, live near the ocean"
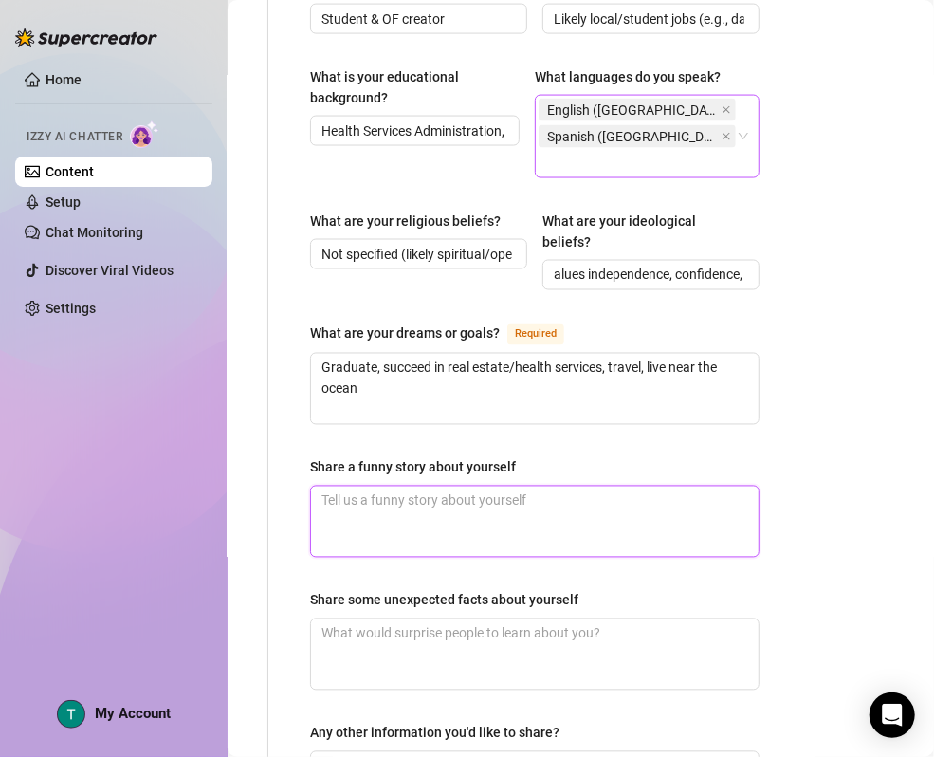
click at [475, 494] on textarea "Share a funny story about yourself" at bounding box center [535, 522] width 448 height 70
paste textarea "Lost her bikini top mid-kneeboard flip once but kept riding"
type textarea "Lost her bikini top mid-kneeboard flip once but kept riding"
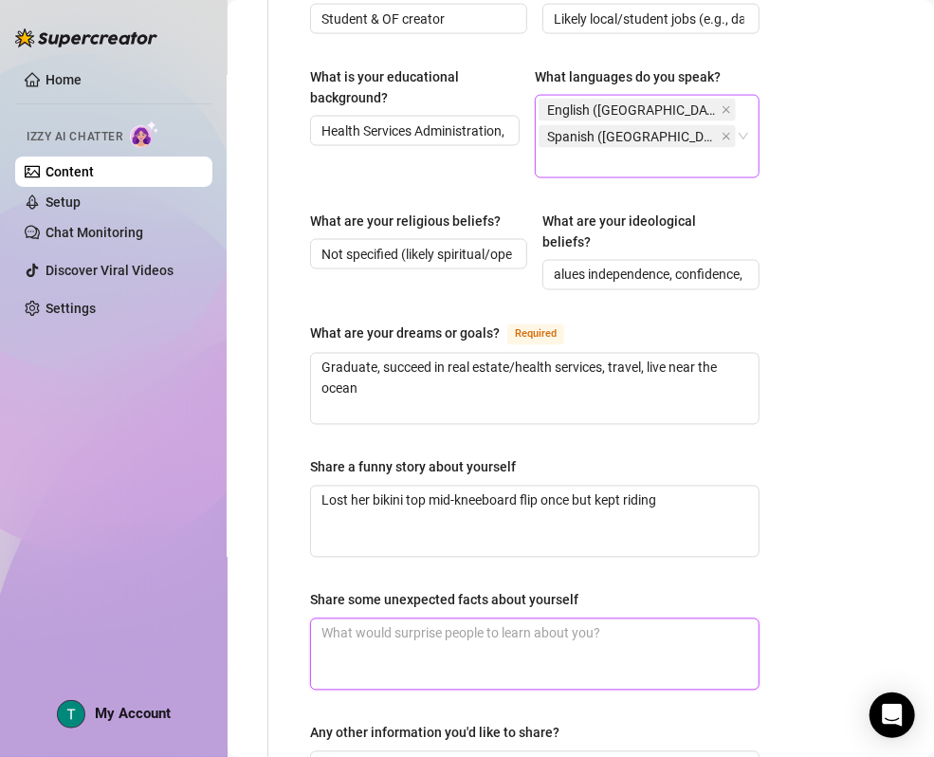
click at [402, 628] on textarea "Share some unexpected facts about yourself" at bounding box center [535, 655] width 448 height 70
paste textarea "8 tattoos + 11 piercings Training for a half marathon while lifting twice a day"
type textarea "8 tattoos + 11 piercings Training for a half marathon while lifting twice a day"
click at [533, 643] on textarea "8 tattoos + 11 piercings Training for a half marathon while lifting twice a day" at bounding box center [535, 655] width 448 height 70
click at [516, 632] on textarea "8 tattoos + 11 piercings Training for a half marathon while lifting twice a day" at bounding box center [535, 655] width 448 height 70
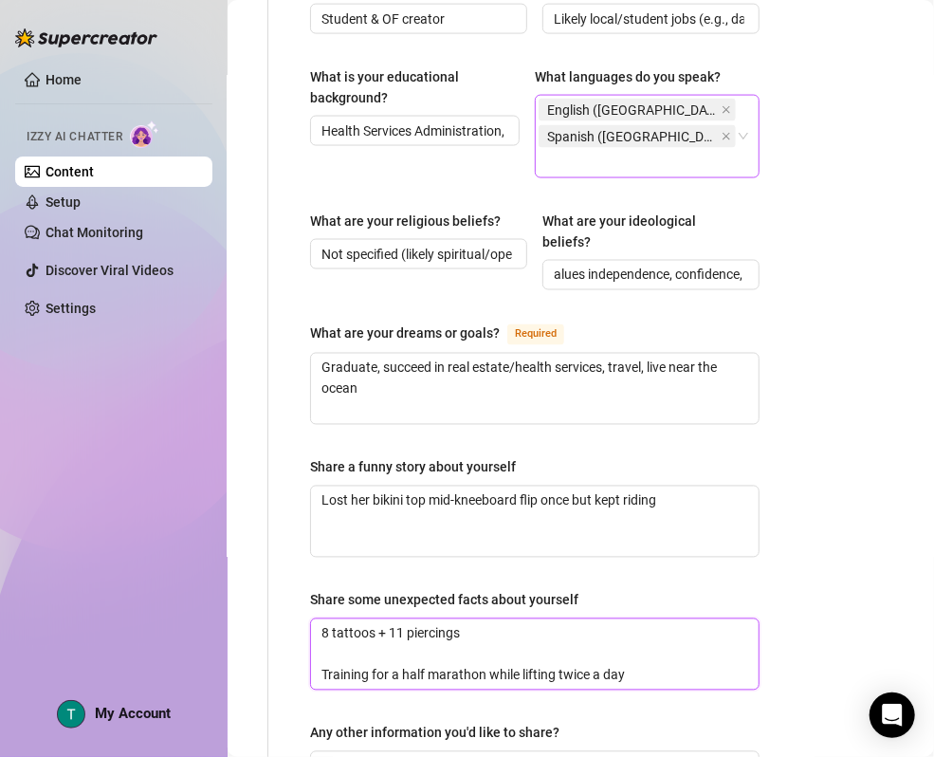
type textarea "8 tattoos + 11 piercings Training for a half marathon while lifting twice a day"
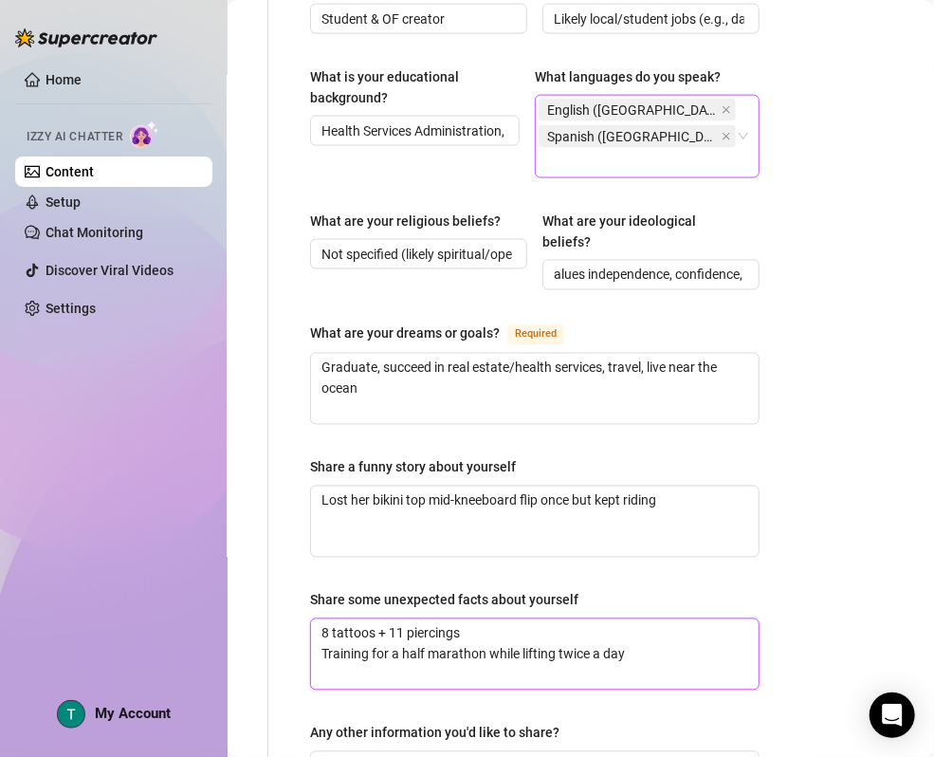
type textarea "h8 tattoos + 11 piercings Training for a half marathon while lifting twice a day"
type textarea "ha8 tattoos + 11 piercings Training for a half marathon while lifting twice a d…"
type textarea "has8 tattoos + 11 piercings Training for a half marathon while lifting twice a …"
type textarea "has 8 tattoos + 11 piercings Training for a half marathon while lifting twice a…"
